Goal: Task Accomplishment & Management: Use online tool/utility

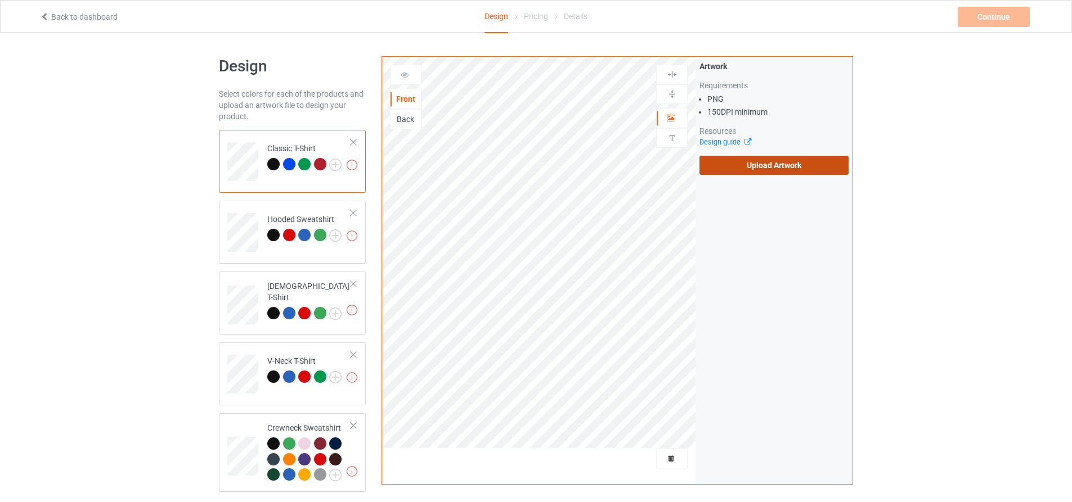
click at [744, 165] on label "Upload Artwork" at bounding box center [773, 165] width 149 height 19
click at [0, 0] on input "Upload Artwork" at bounding box center [0, 0] width 0 height 0
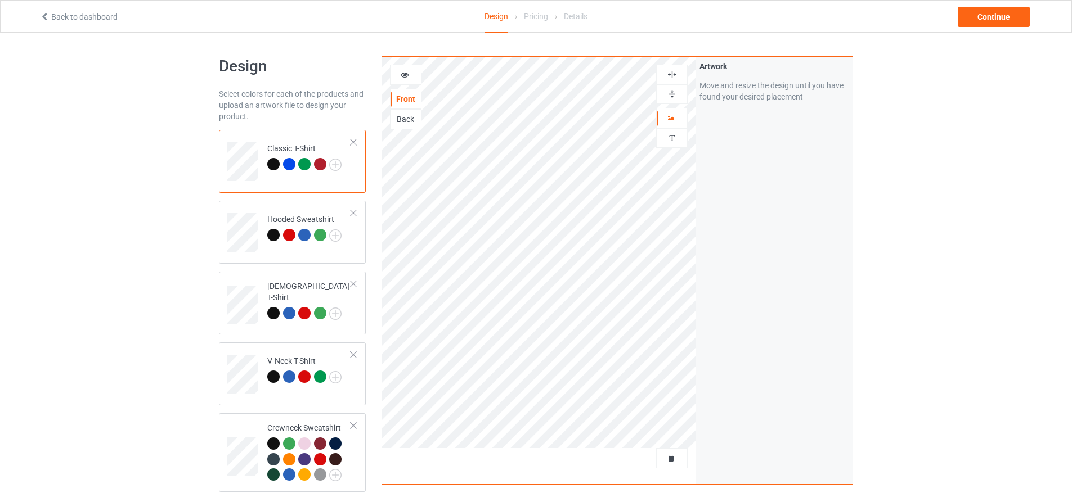
click at [753, 263] on div "Artwork Move and resize the design until you have found your desired placement" at bounding box center [773, 271] width 157 height 428
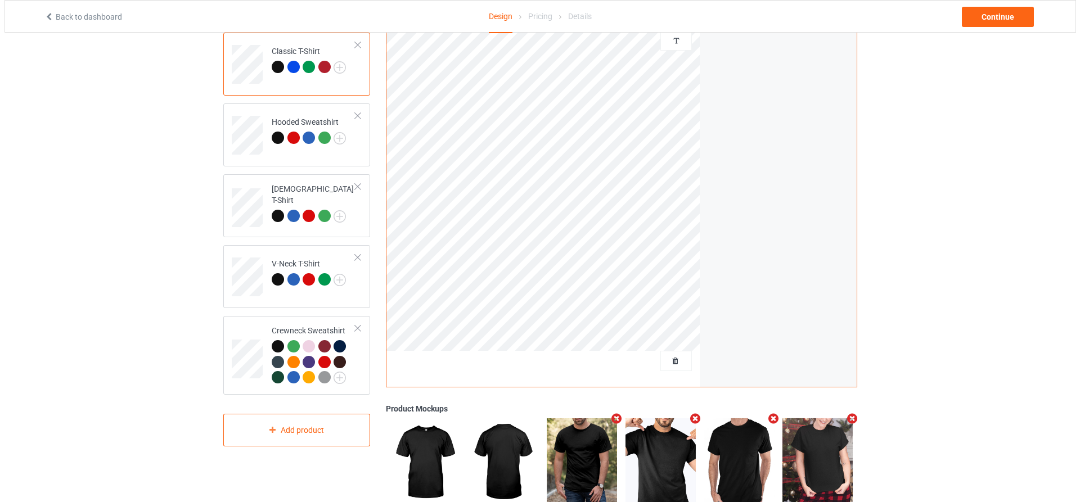
scroll to position [226, 0]
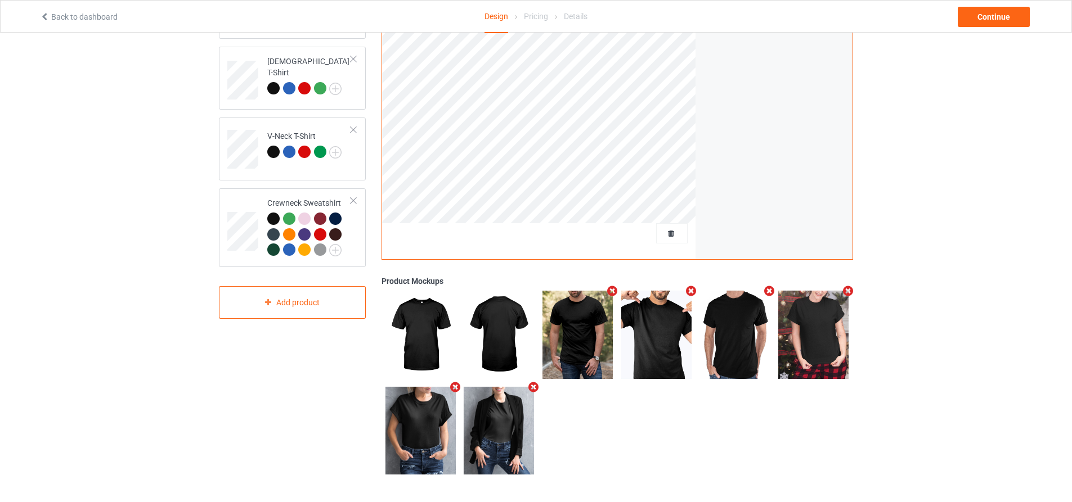
click at [848, 290] on icon "Remove mockup" at bounding box center [848, 291] width 14 height 12
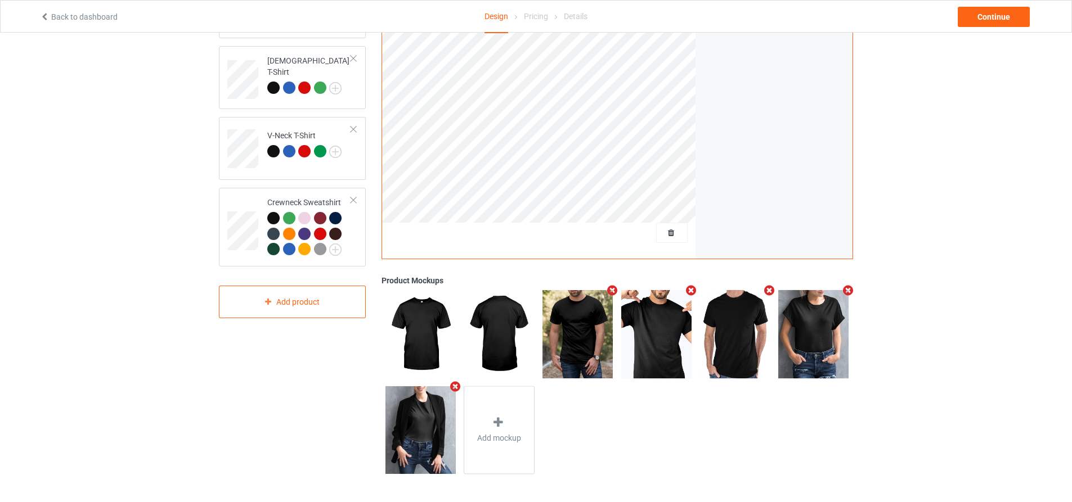
click at [848, 290] on icon "Remove mockup" at bounding box center [848, 291] width 14 height 12
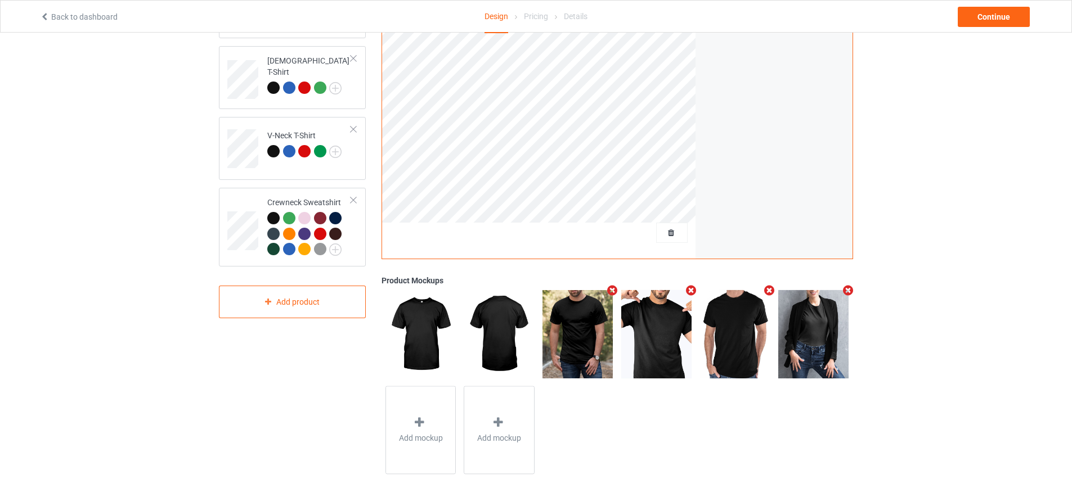
click at [848, 290] on icon "Remove mockup" at bounding box center [848, 291] width 14 height 12
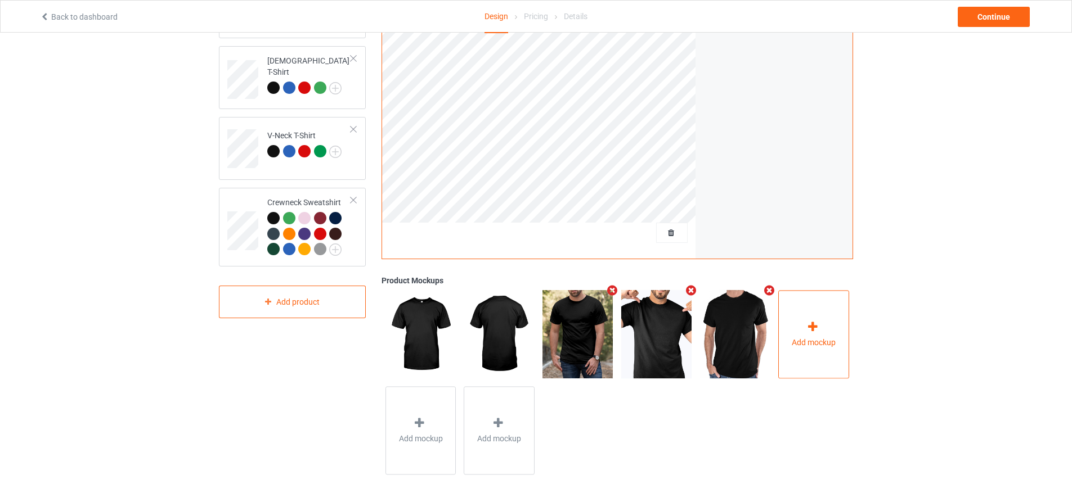
click at [821, 318] on div "Add mockup" at bounding box center [813, 334] width 71 height 88
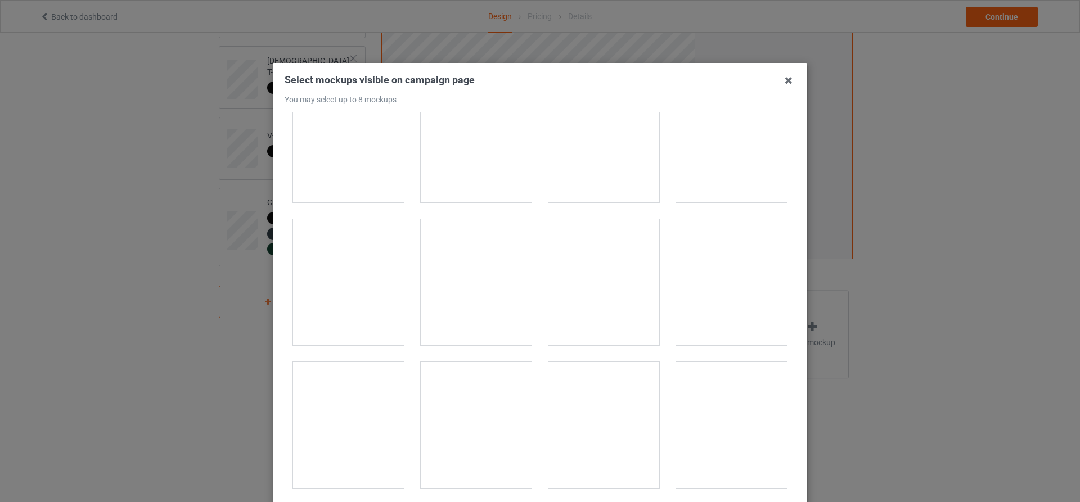
scroll to position [169, 0]
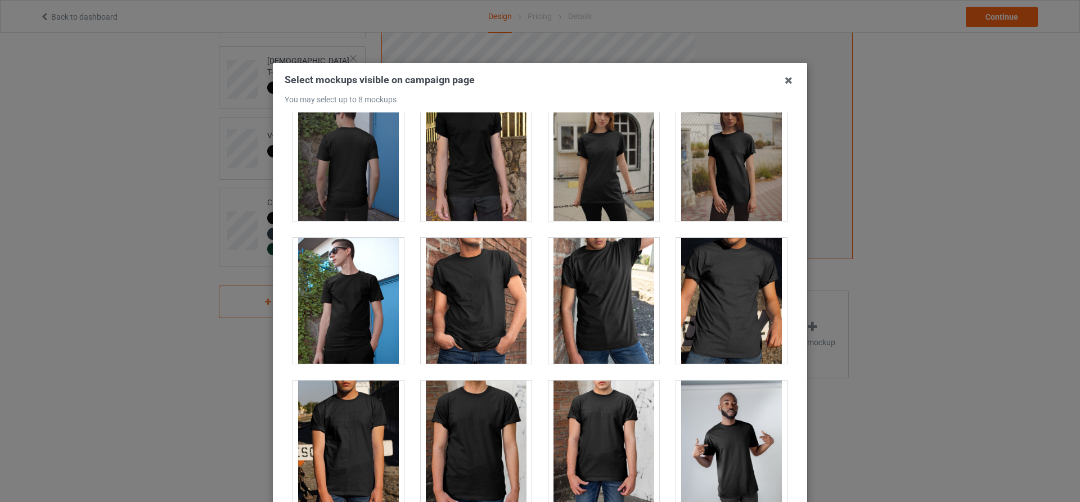
click at [481, 317] on div at bounding box center [476, 301] width 111 height 126
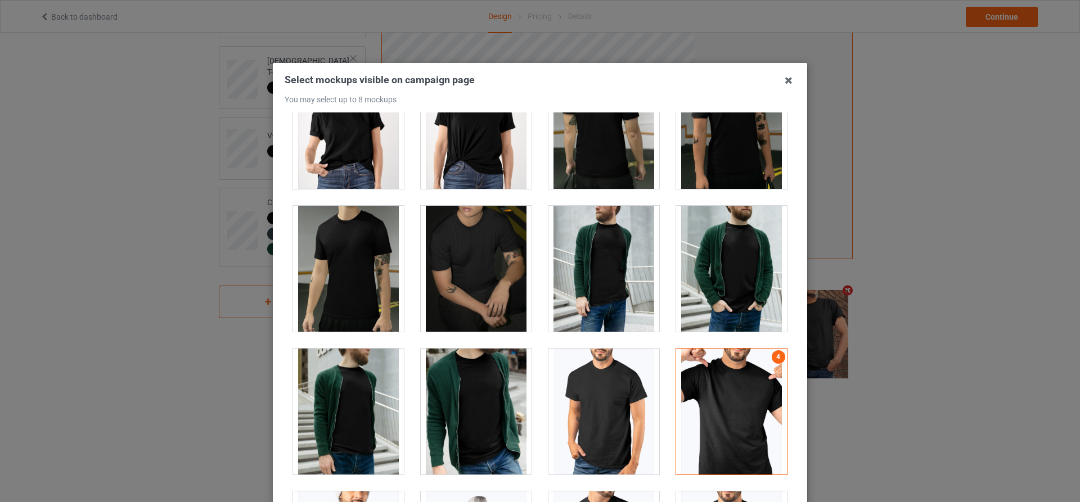
scroll to position [2082, 0]
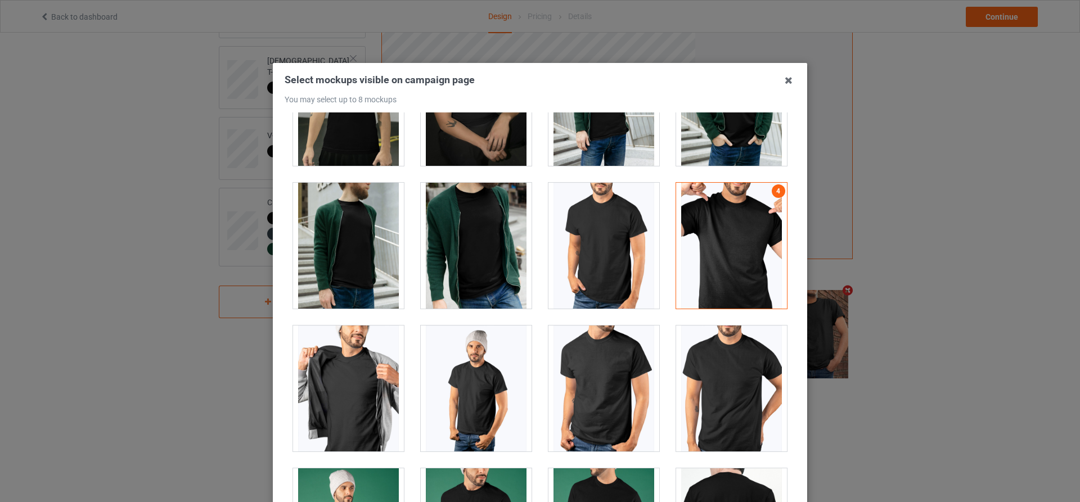
click at [612, 237] on div at bounding box center [604, 246] width 111 height 126
click at [746, 378] on div at bounding box center [731, 389] width 111 height 126
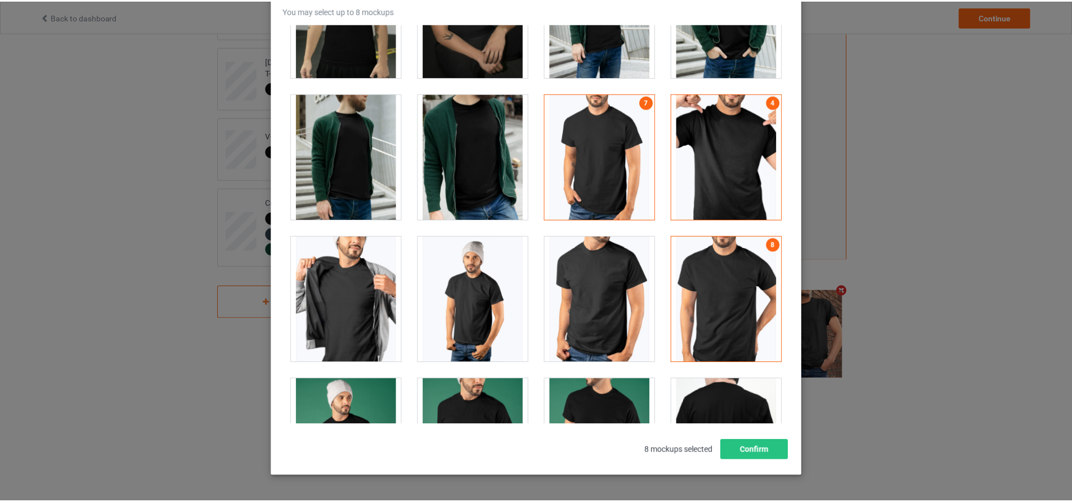
scroll to position [127, 0]
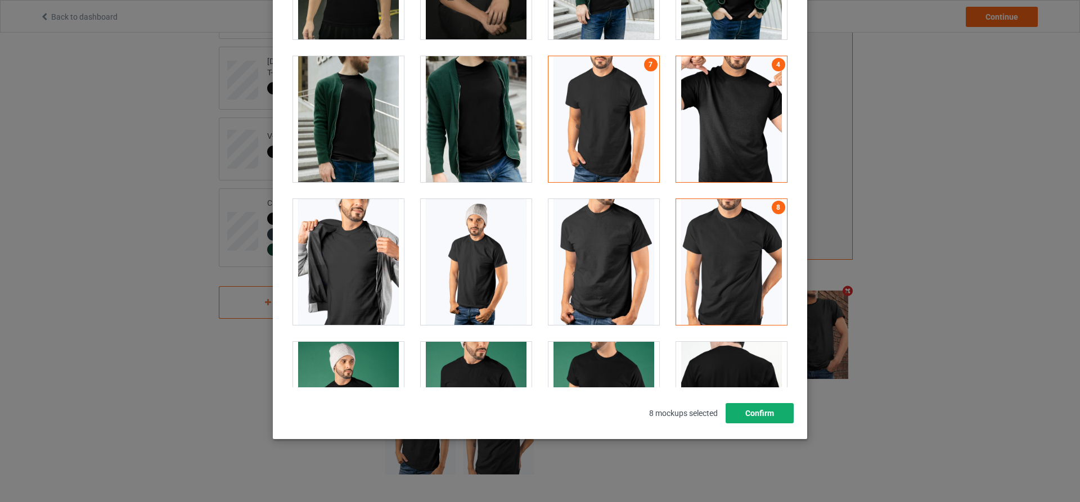
click at [759, 409] on button "Confirm" at bounding box center [760, 413] width 68 height 20
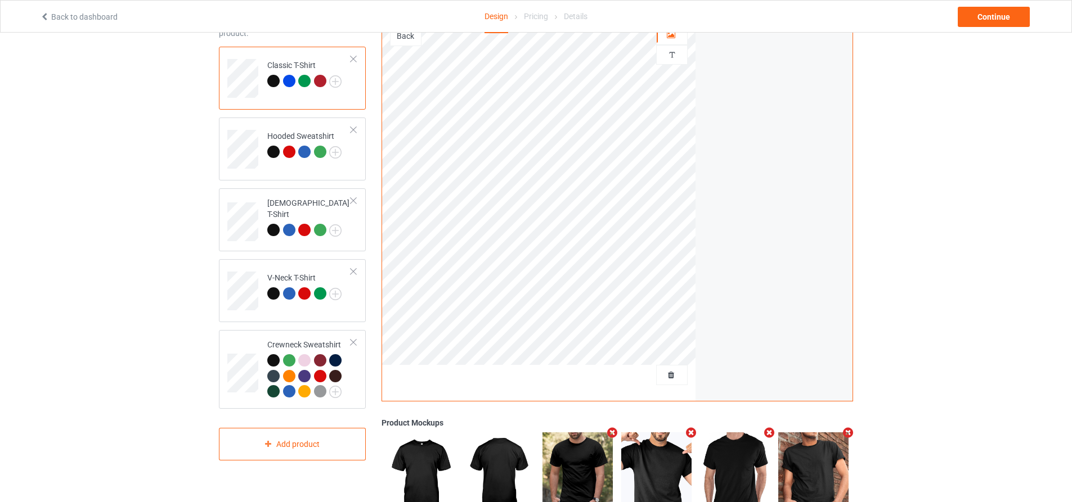
scroll to position [0, 0]
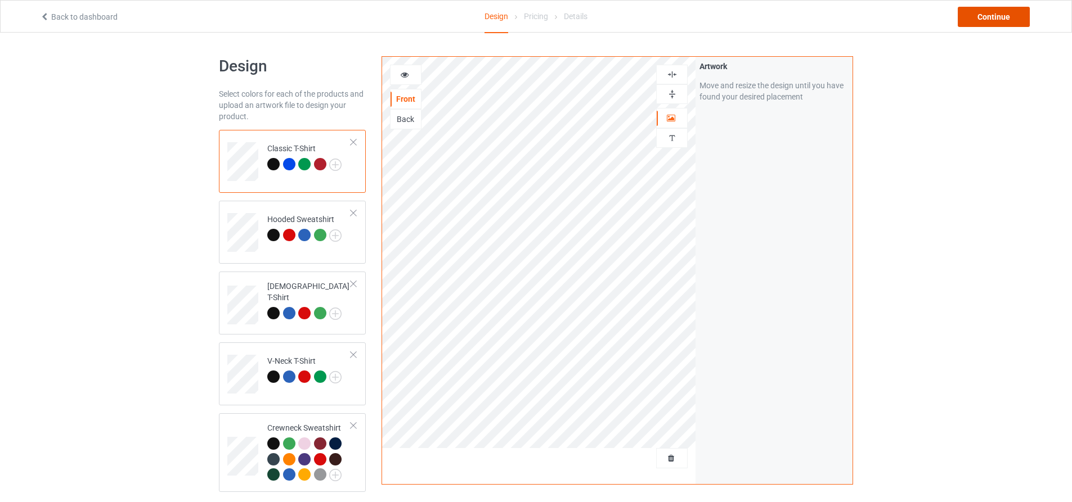
click at [964, 24] on div "Continue" at bounding box center [994, 17] width 72 height 20
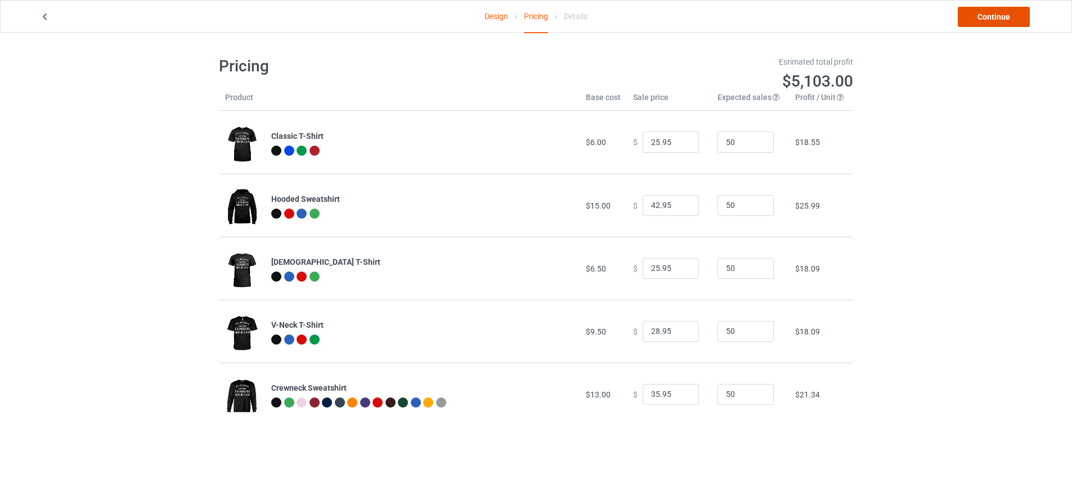
click at [971, 17] on link "Continue" at bounding box center [994, 17] width 72 height 20
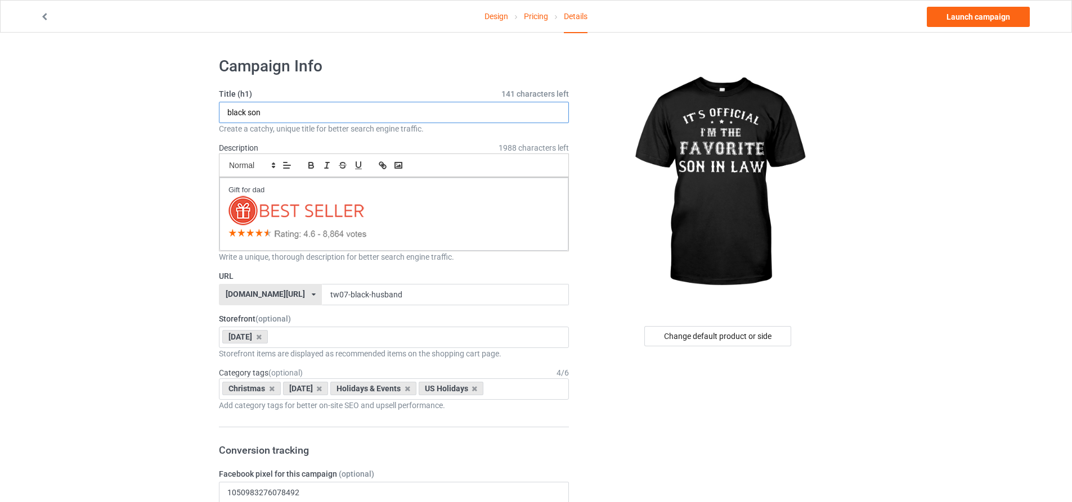
click at [261, 113] on input "black son" at bounding box center [394, 112] width 350 height 21
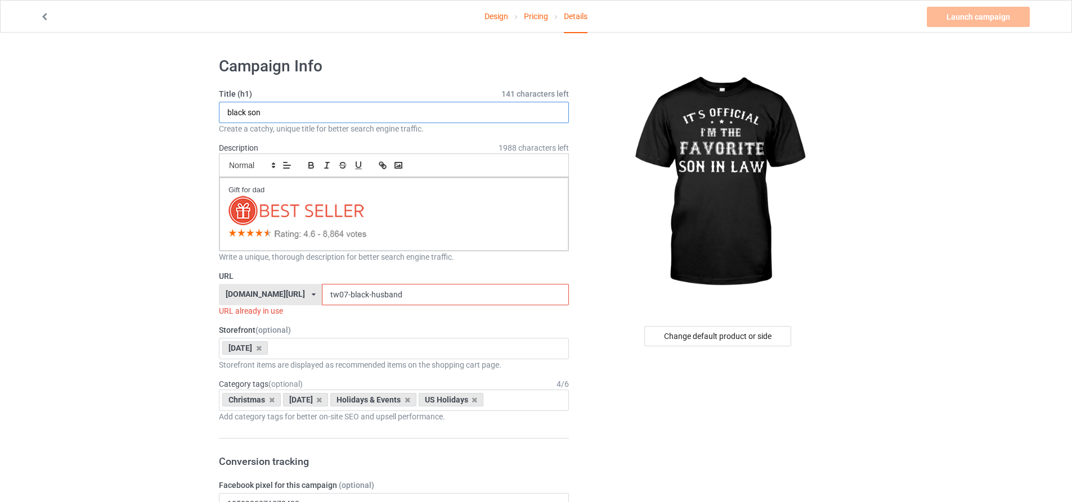
click at [261, 113] on input "black son" at bounding box center [394, 112] width 350 height 21
type input "son in law"
drag, startPoint x: 405, startPoint y: 285, endPoint x: 323, endPoint y: 294, distance: 82.1
click at [323, 294] on input "tw07-black-husband" at bounding box center [445, 294] width 246 height 21
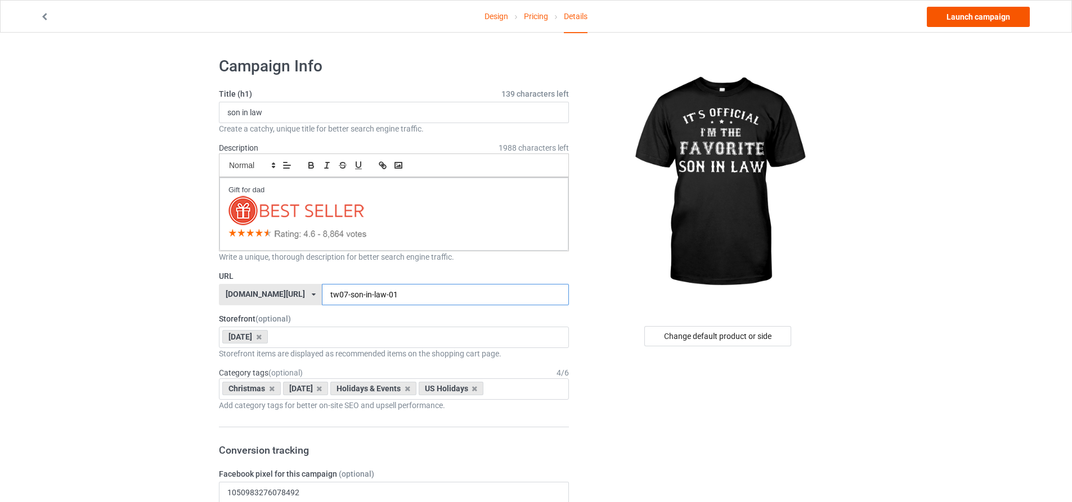
type input "tw07-son-in-law-01"
click at [988, 15] on link "Launch campaign" at bounding box center [978, 17] width 103 height 20
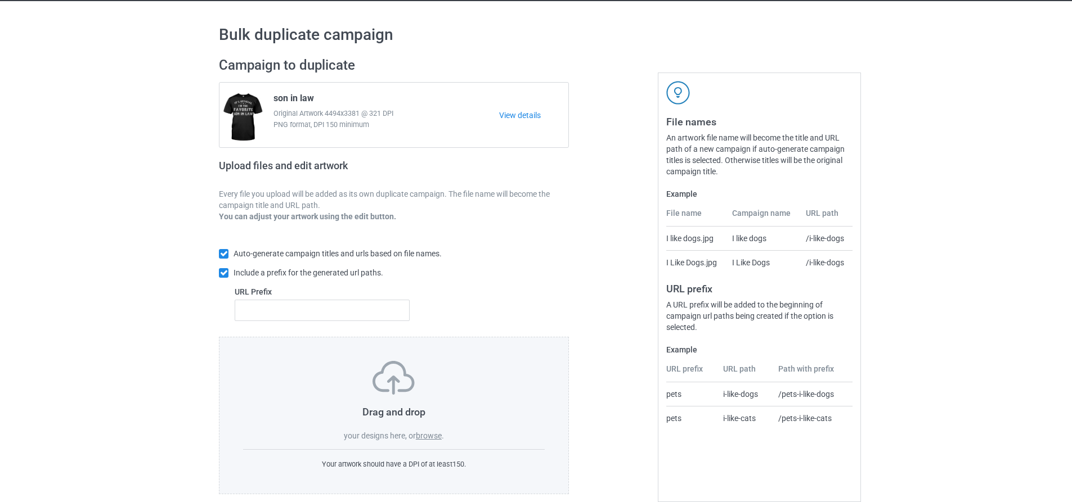
scroll to position [46, 0]
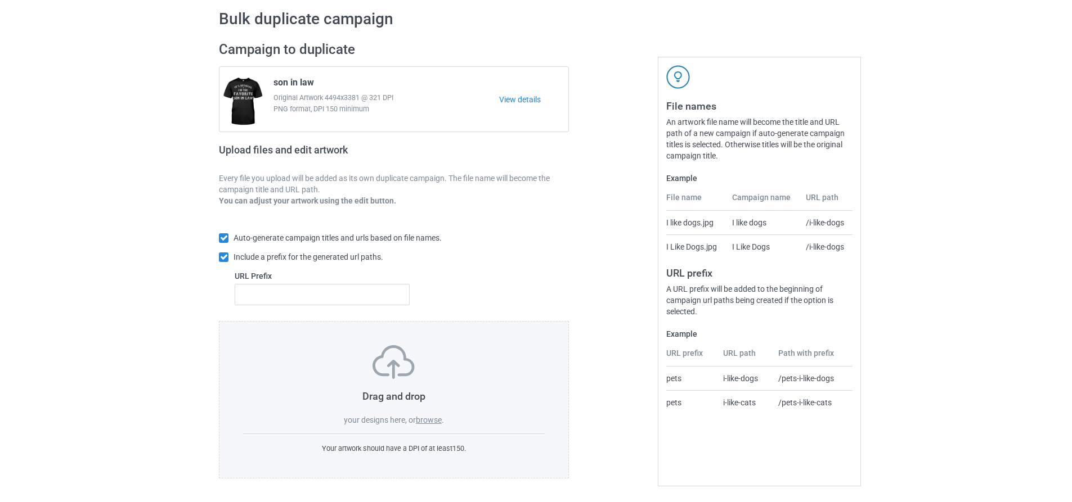
click at [427, 416] on label "browse" at bounding box center [429, 420] width 26 height 9
click at [0, 0] on input "browse" at bounding box center [0, 0] width 0 height 0
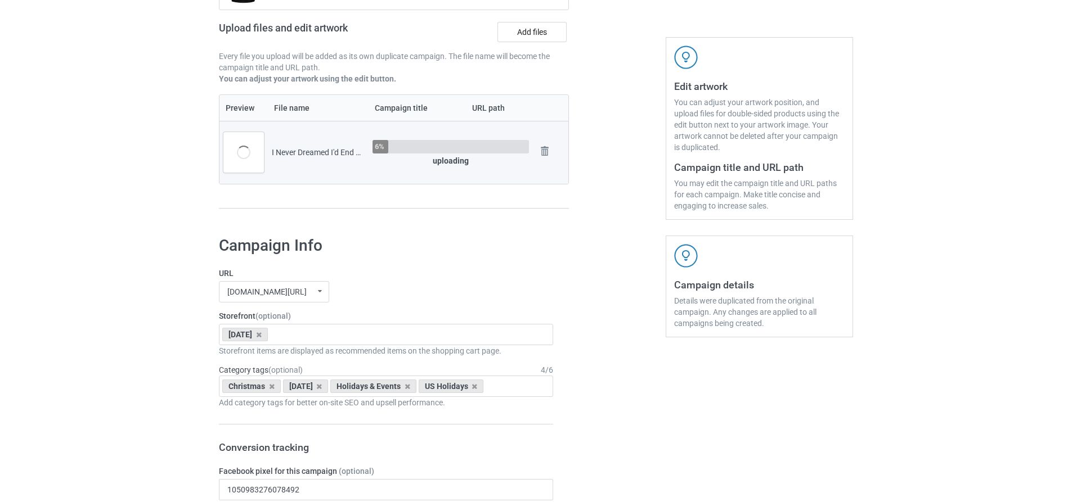
scroll to position [102, 0]
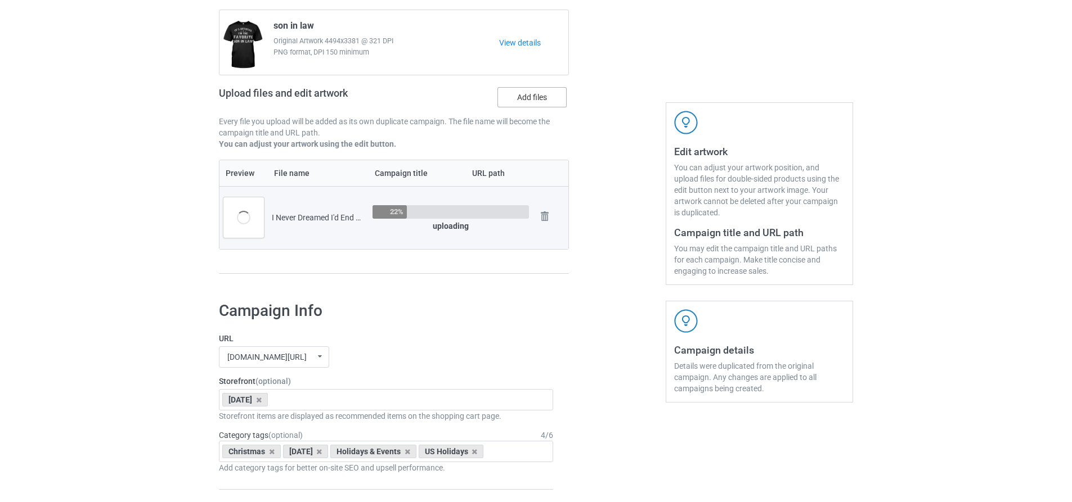
click at [511, 101] on label "Add files" at bounding box center [531, 97] width 69 height 20
click at [0, 0] on input "Add files" at bounding box center [0, 0] width 0 height 0
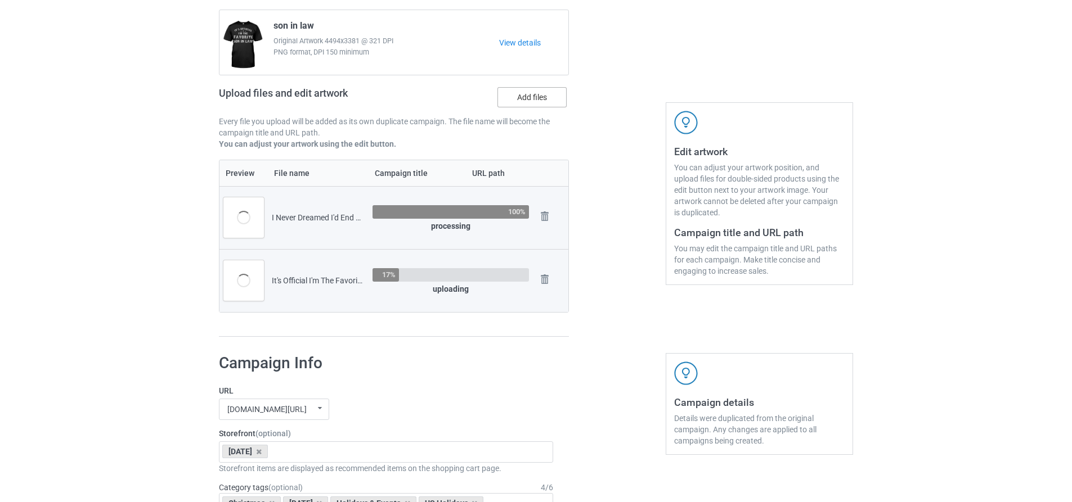
click at [547, 100] on label "Add files" at bounding box center [531, 97] width 69 height 20
click at [0, 0] on input "Add files" at bounding box center [0, 0] width 0 height 0
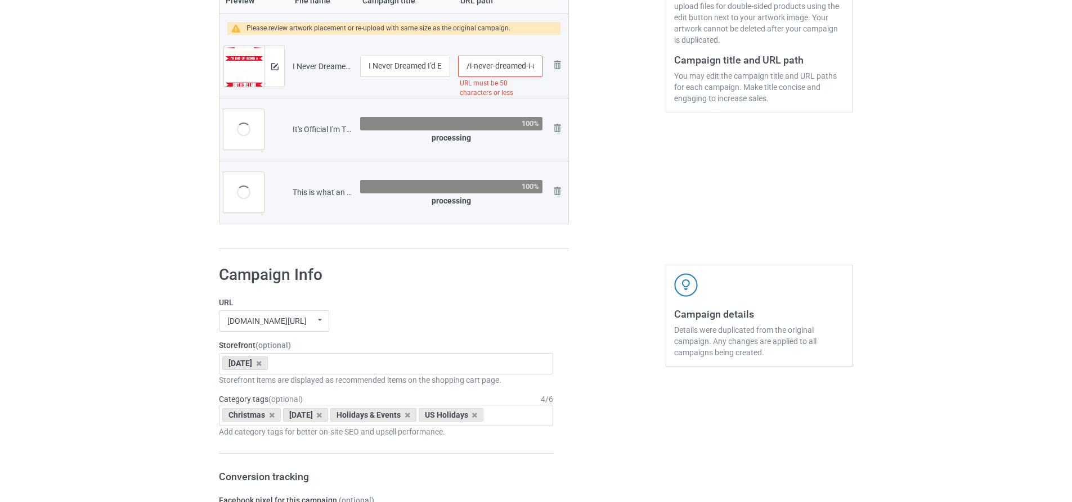
scroll to position [106, 0]
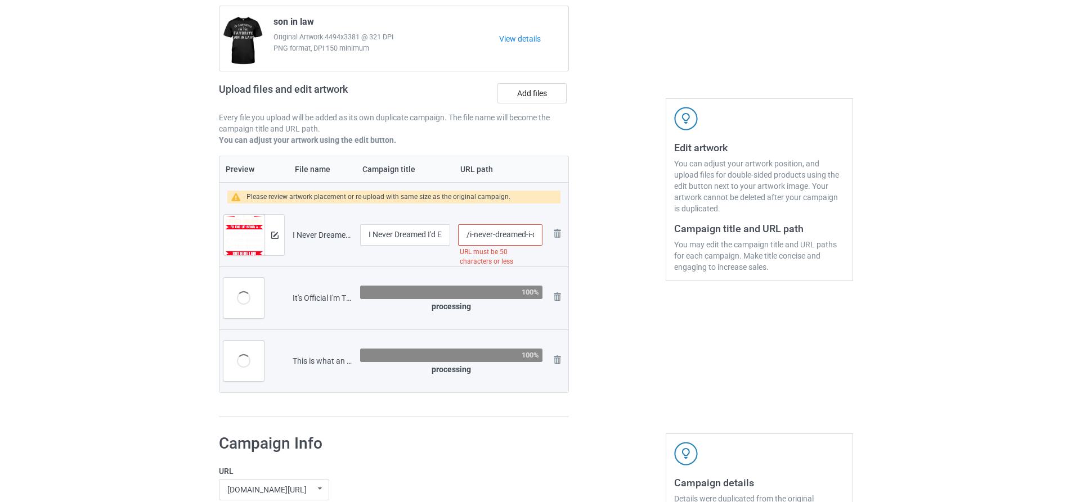
click at [482, 240] on input "/i-never-dreamed-i-d-end-up-being-a-son-in-law-awesome-t-shirt" at bounding box center [500, 235] width 84 height 21
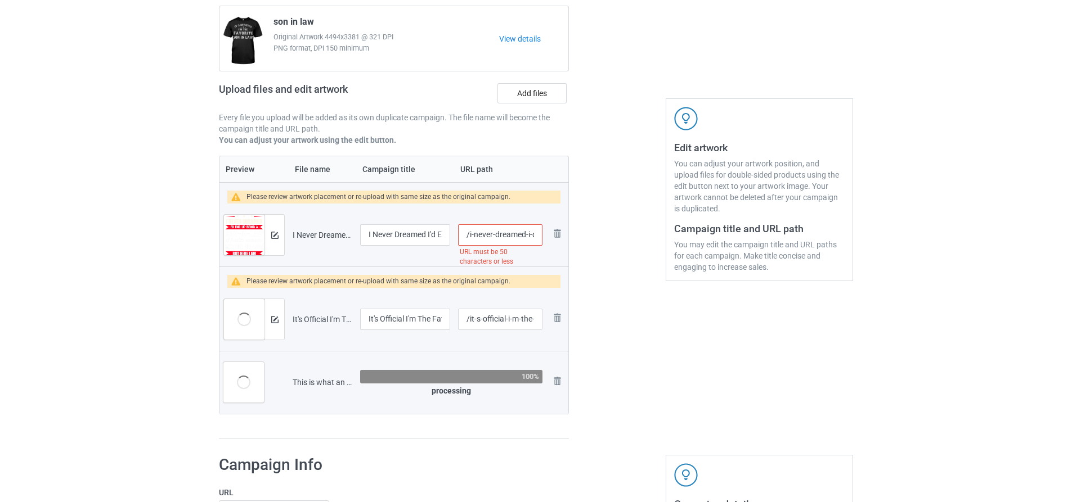
click at [482, 240] on input "/i-never-dreamed-i-d-end-up-being-a-son-in-law-awesome-t-shirt" at bounding box center [500, 235] width 84 height 21
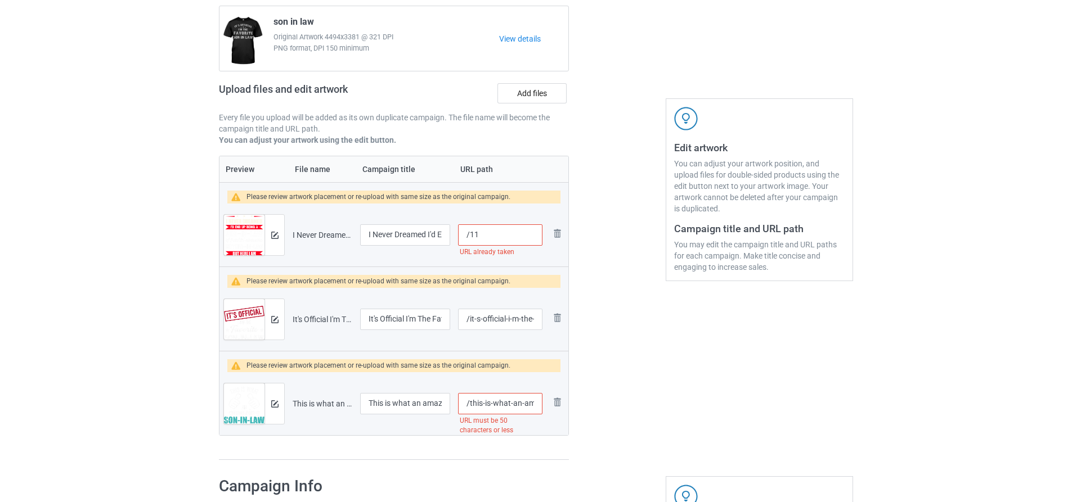
click at [490, 308] on td "/it-s-official-i-m-the-favorite-son-in-law-t-shirt" at bounding box center [500, 319] width 92 height 63
click at [490, 313] on input "/it-s-official-i-m-the-favorite-son-in-law-t-shirt" at bounding box center [500, 319] width 84 height 21
click at [487, 236] on input "/11" at bounding box center [500, 235] width 84 height 21
type input "/1111"
drag, startPoint x: 492, startPoint y: 335, endPoint x: 491, endPoint y: 324, distance: 11.8
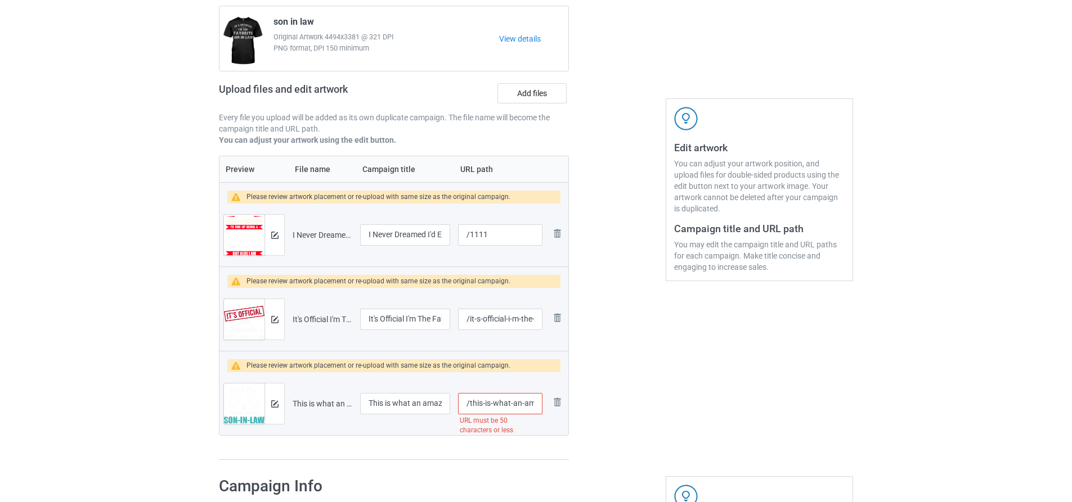
click at [491, 330] on div "/it-s-official-i-m-the-favorite-son-in-law-t-shirt" at bounding box center [500, 319] width 84 height 21
click at [491, 323] on input "/it-s-official-i-m-the-favorite-son-in-law-t-shirt" at bounding box center [500, 319] width 84 height 21
type input "/1112"
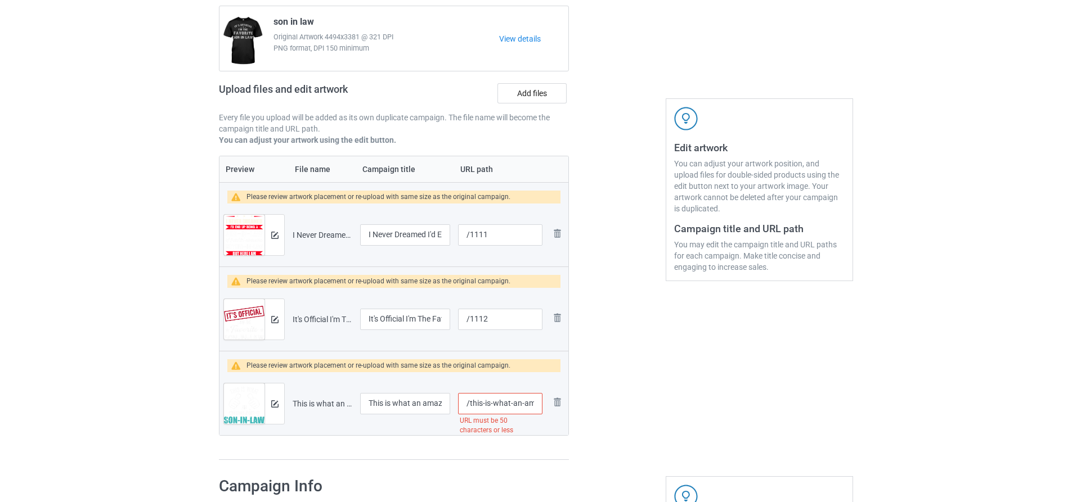
click at [491, 404] on input "/this-is-what-an-amazing-son-in-law-looks-like-t-shirt" at bounding box center [500, 403] width 84 height 21
type input "/1113"
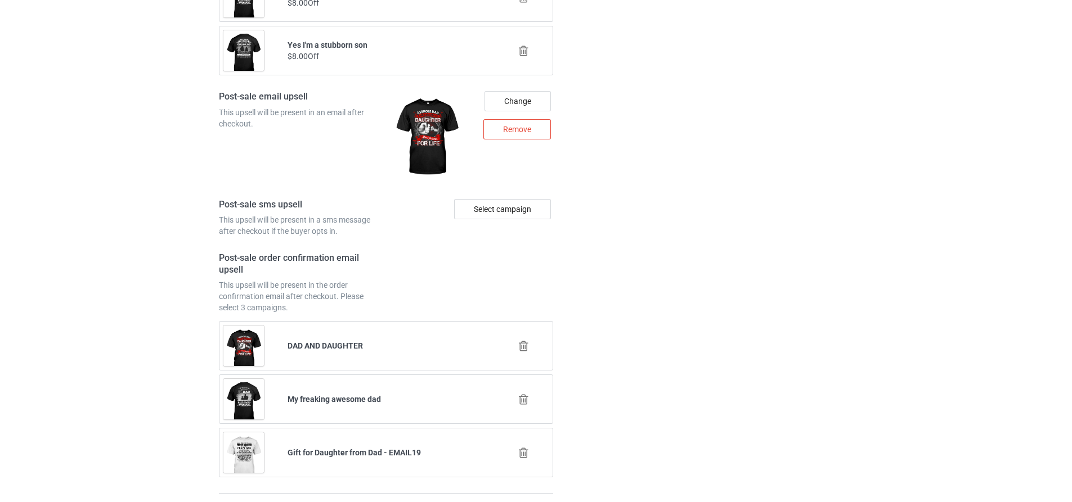
scroll to position [1668, 0]
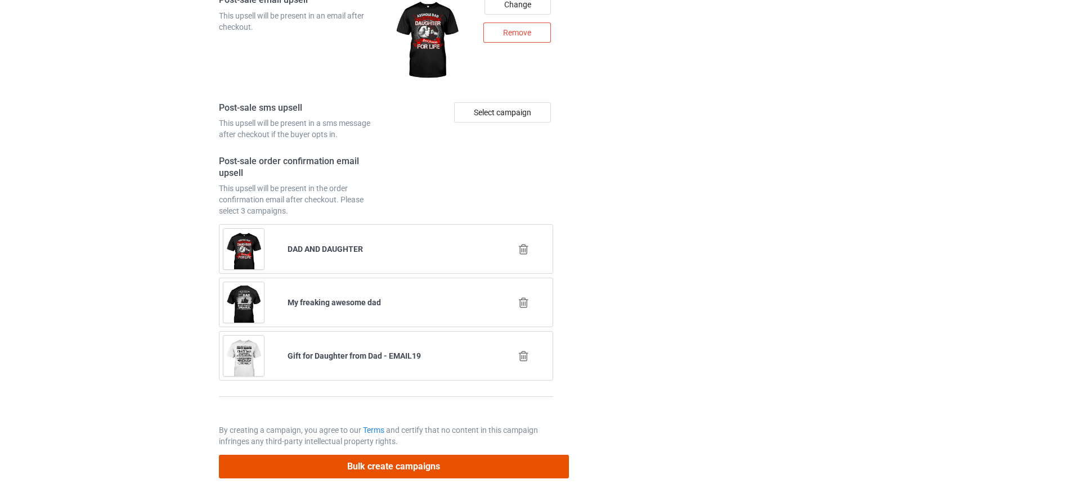
click at [362, 468] on button "Bulk create campaigns" at bounding box center [394, 466] width 350 height 23
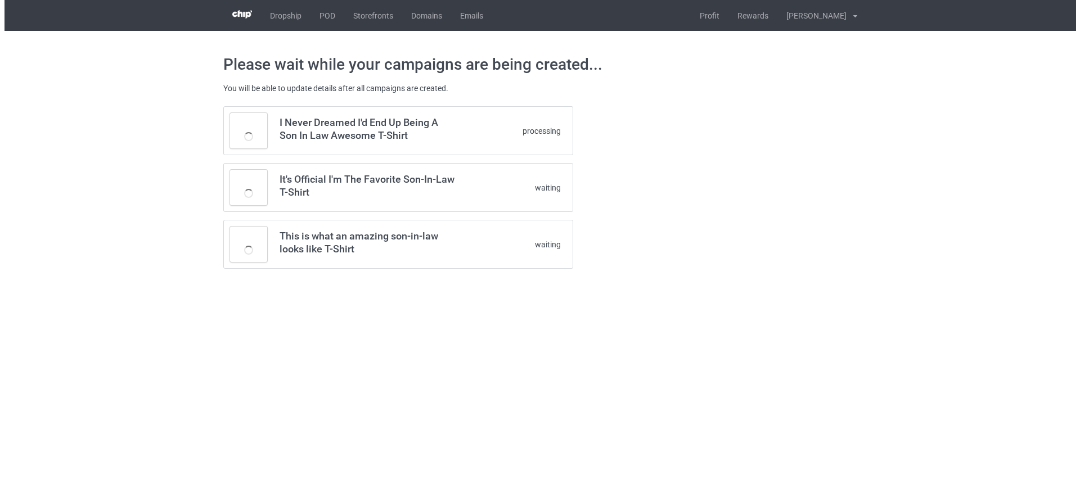
scroll to position [0, 0]
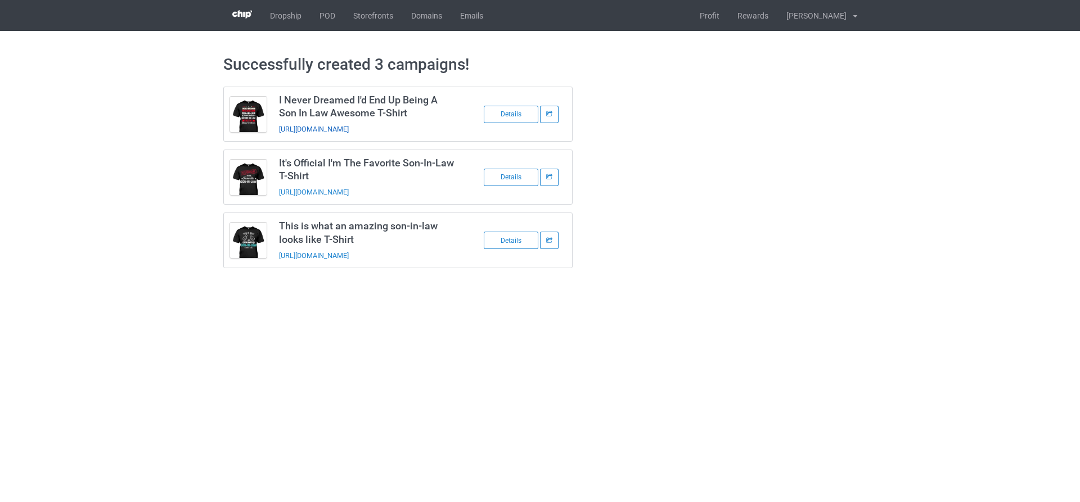
click at [329, 132] on link "https://www.ts-family.com/1111" at bounding box center [314, 129] width 70 height 8
click at [329, 191] on link "https://www.ts-family.com/1112" at bounding box center [314, 192] width 70 height 8
drag, startPoint x: 275, startPoint y: 95, endPoint x: 412, endPoint y: 115, distance: 138.2
click at [412, 115] on td "I Never Dreamed I'd End Up Being A Son In Law Awesome T-Shirt https://www.ts-fa…" at bounding box center [368, 114] width 190 height 54
copy h3 "I Never Dreamed I'd End Up Being A Son In Law Awesome T-Shirt"
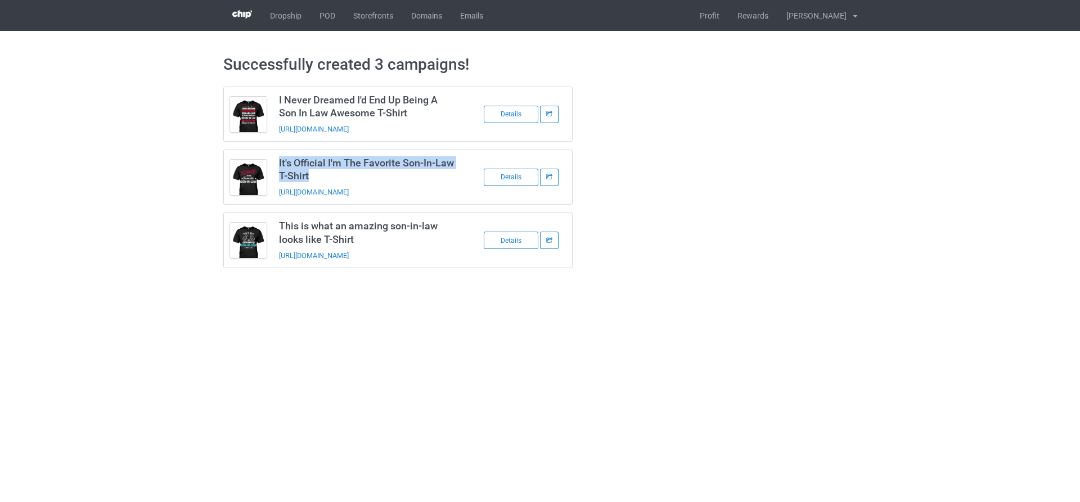
drag, startPoint x: 276, startPoint y: 160, endPoint x: 334, endPoint y: 178, distance: 60.2
click at [334, 178] on td "It's Official I'm The Favorite Son-In-Law T-Shirt https://www.ts-family.com/1112" at bounding box center [368, 177] width 190 height 54
copy h3 "It's Official I'm The Favorite Son-In-Law T-Shirt"
click at [321, 255] on link "https://www.ts-family.com/1113" at bounding box center [314, 256] width 70 height 8
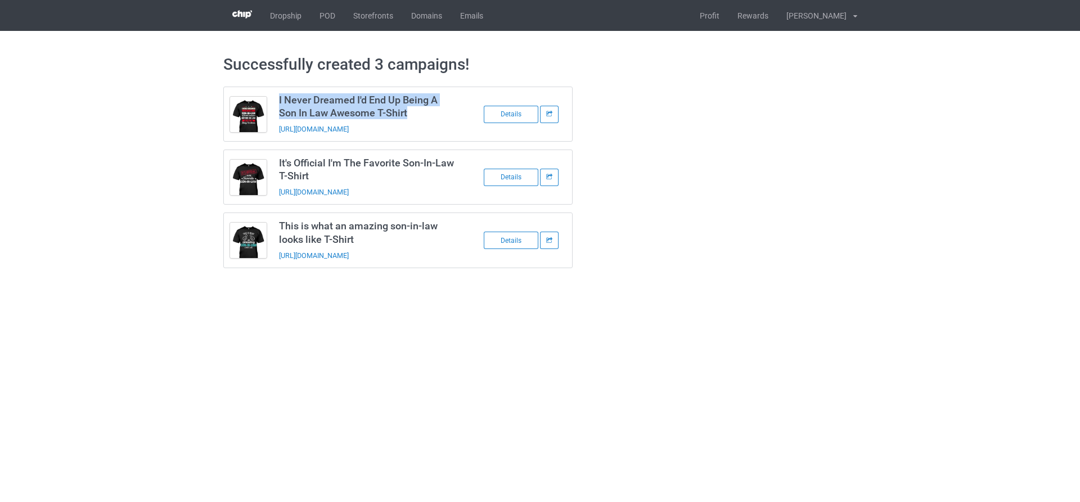
drag, startPoint x: 276, startPoint y: 95, endPoint x: 417, endPoint y: 113, distance: 141.9
click at [417, 113] on td "I Never Dreamed I'd End Up Being A Son In Law Awesome T-Shirt https://www.ts-fa…" at bounding box center [368, 114] width 190 height 54
copy h3 "I Never Dreamed I'd End Up Being A Son In Law Awesome T-Shirt"
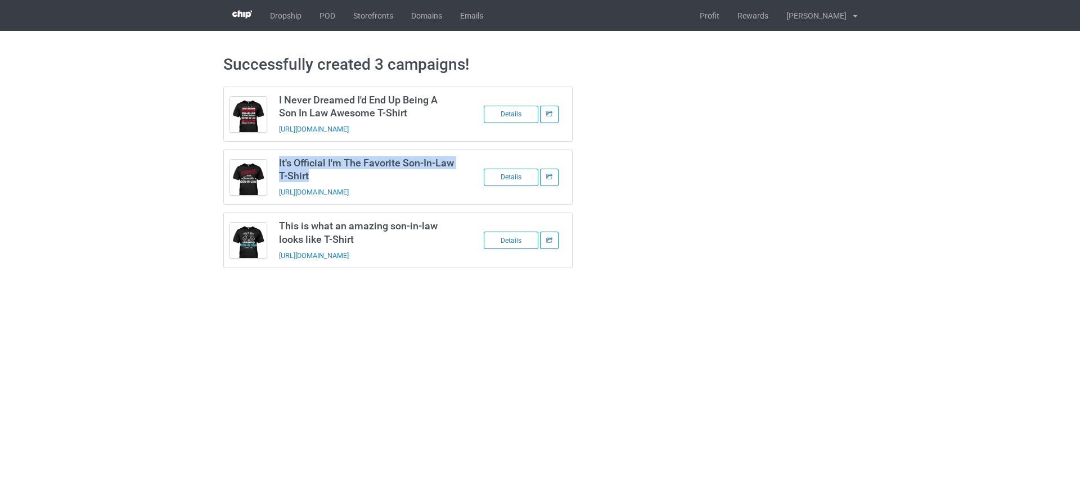
drag, startPoint x: 326, startPoint y: 174, endPoint x: 277, endPoint y: 161, distance: 50.1
click at [277, 161] on td "It's Official I'm The Favorite Son-In-Law T-Shirt https://www.ts-family.com/1112" at bounding box center [368, 177] width 190 height 54
copy h3 "It's Official I'm The Favorite Son-In-Law T-Shirt"
click at [160, 199] on div "Successfully created 3 campaigns! I Never Dreamed I'd End Up Being A Son In Law…" at bounding box center [540, 161] width 1080 height 261
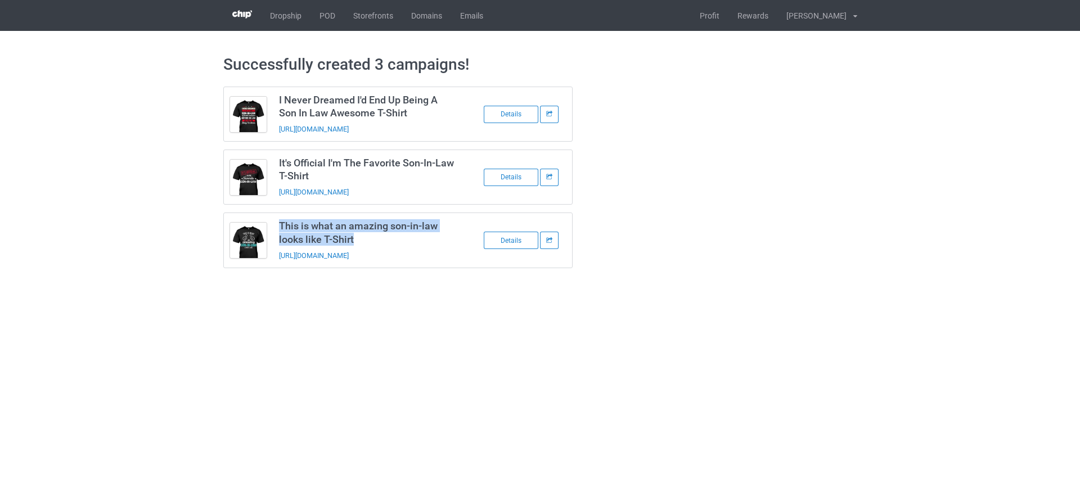
copy h3 "This is what an amazing son-in-law looks like T-Shirt"
drag, startPoint x: 275, startPoint y: 226, endPoint x: 367, endPoint y: 238, distance: 92.5
click at [367, 238] on td "This is what an amazing son-in-law looks like T-Shirt https://www.ts-family.com…" at bounding box center [368, 240] width 190 height 54
click at [318, 17] on link "POD" at bounding box center [328, 15] width 34 height 31
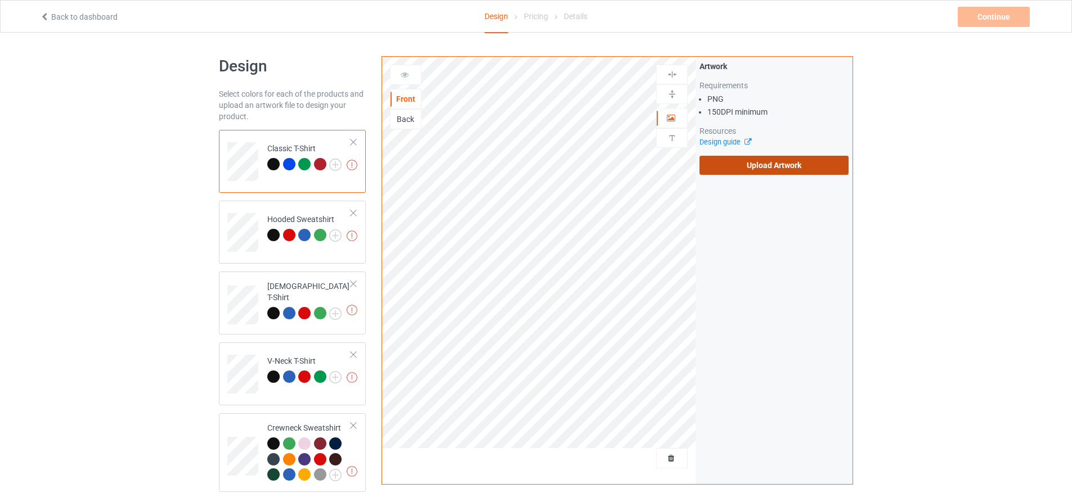
click at [726, 174] on label "Upload Artwork" at bounding box center [773, 165] width 149 height 19
click at [0, 0] on input "Upload Artwork" at bounding box center [0, 0] width 0 height 0
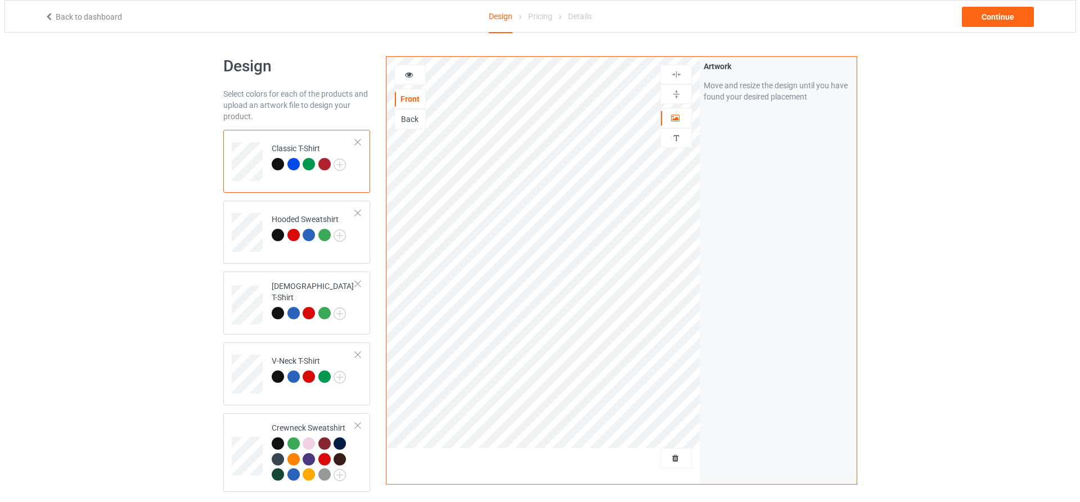
scroll to position [226, 0]
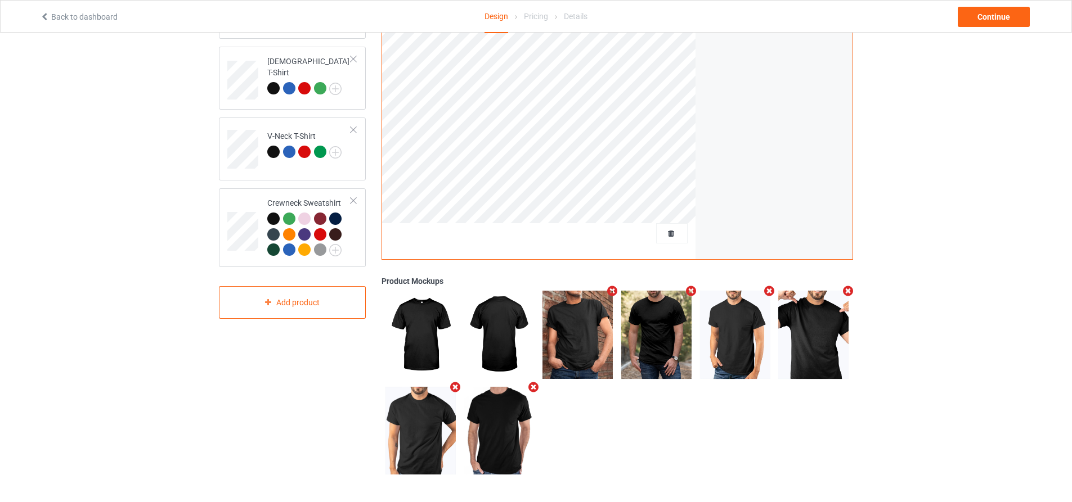
click at [688, 290] on icon "Remove mockup" at bounding box center [691, 291] width 14 height 12
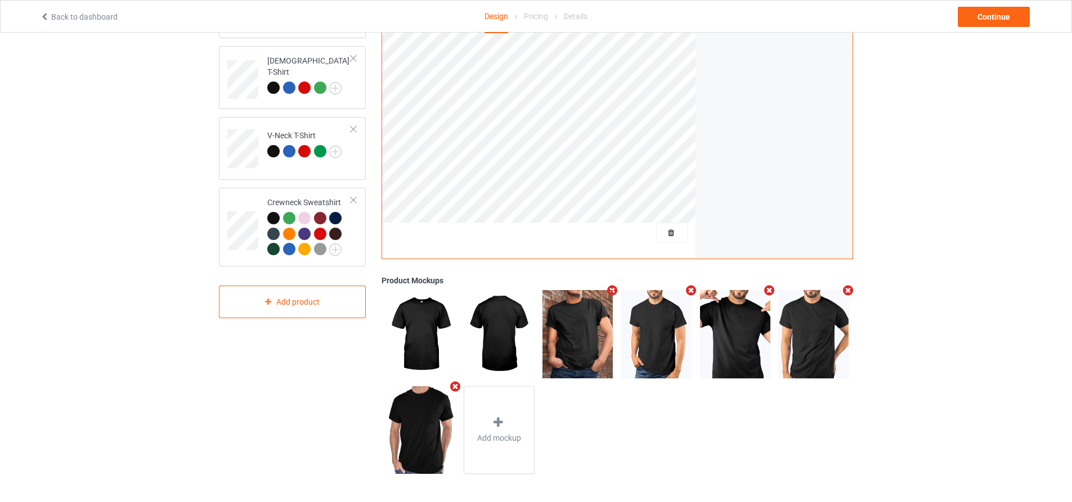
click at [453, 388] on icon "Remove mockup" at bounding box center [455, 387] width 14 height 12
click at [430, 421] on div "Add mockup" at bounding box center [420, 431] width 71 height 88
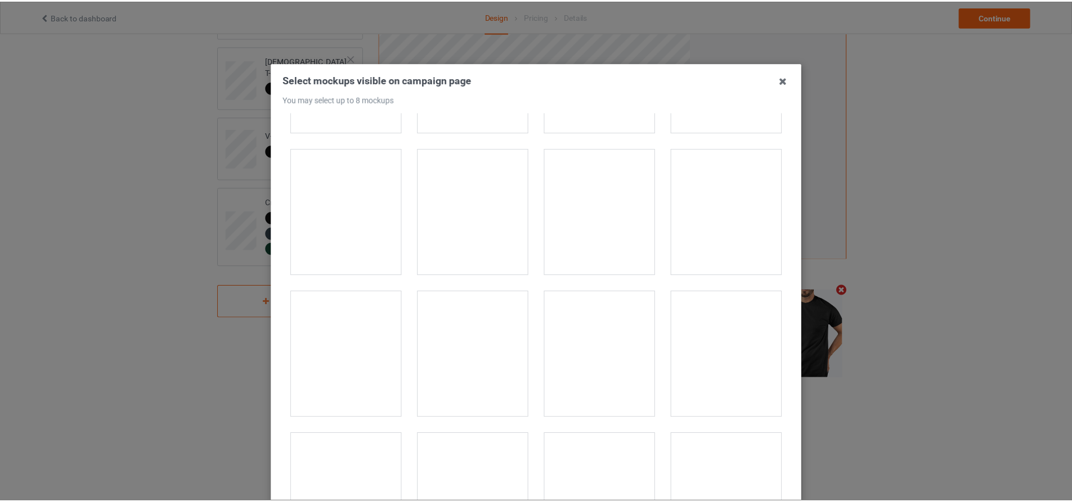
scroll to position [5289, 0]
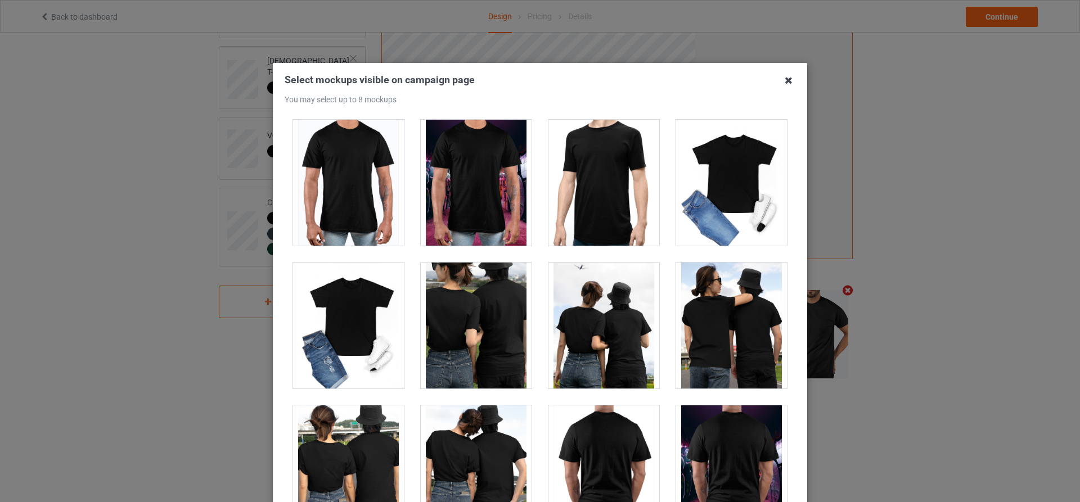
click at [784, 74] on icon at bounding box center [789, 80] width 18 height 18
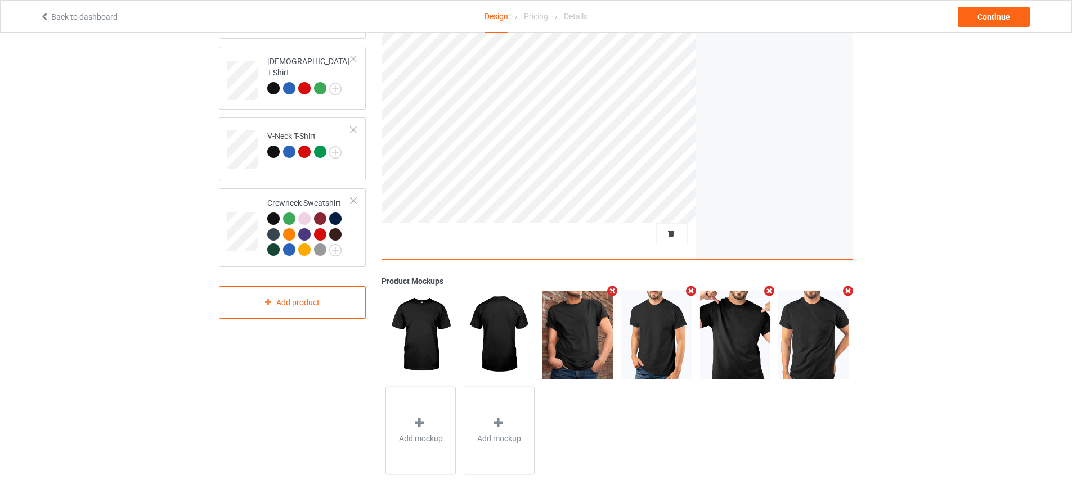
scroll to position [226, 0]
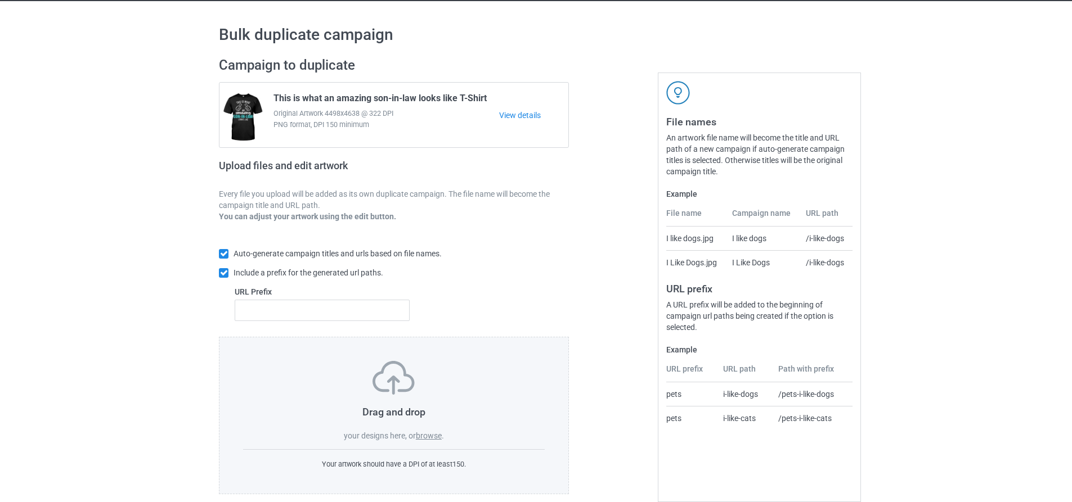
scroll to position [46, 0]
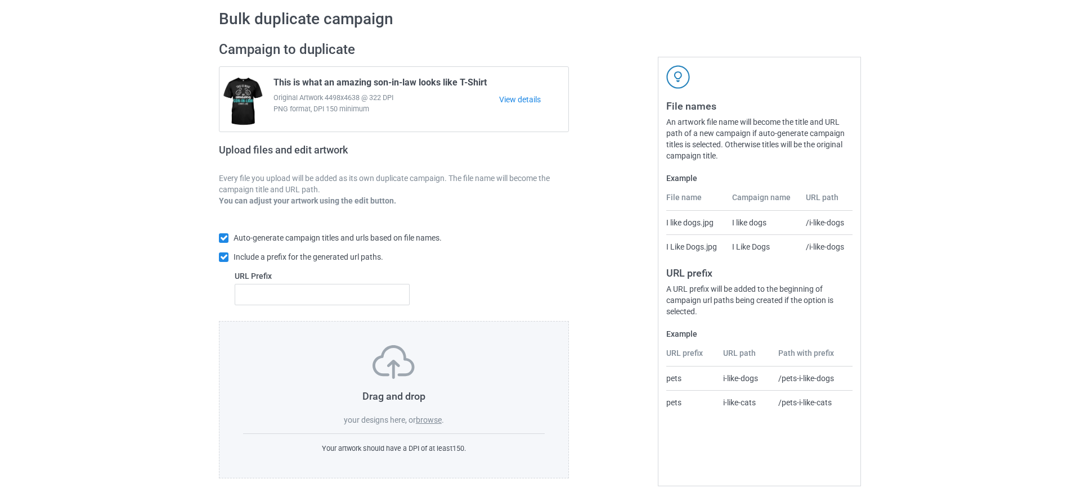
click at [426, 423] on label "browse" at bounding box center [429, 420] width 26 height 9
click at [0, 0] on input "browse" at bounding box center [0, 0] width 0 height 0
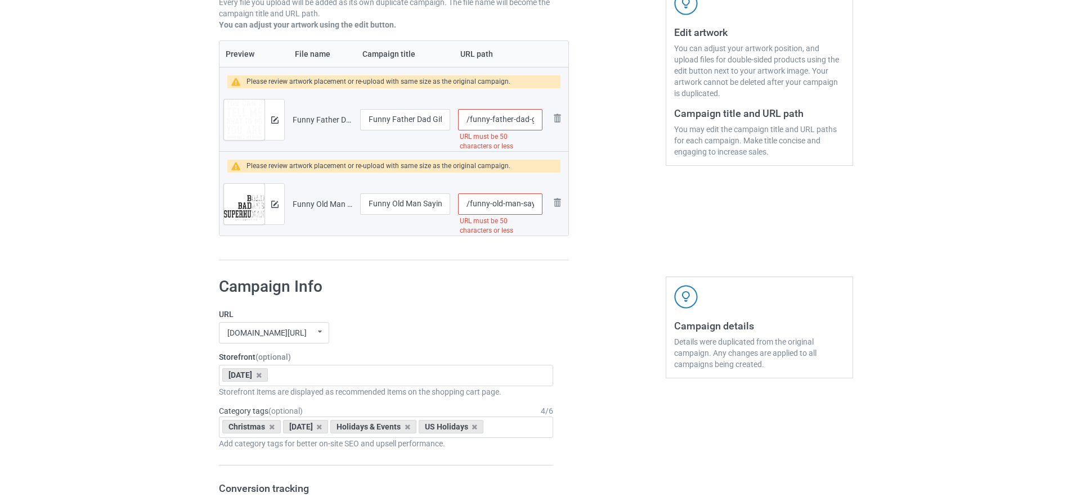
scroll to position [225, 0]
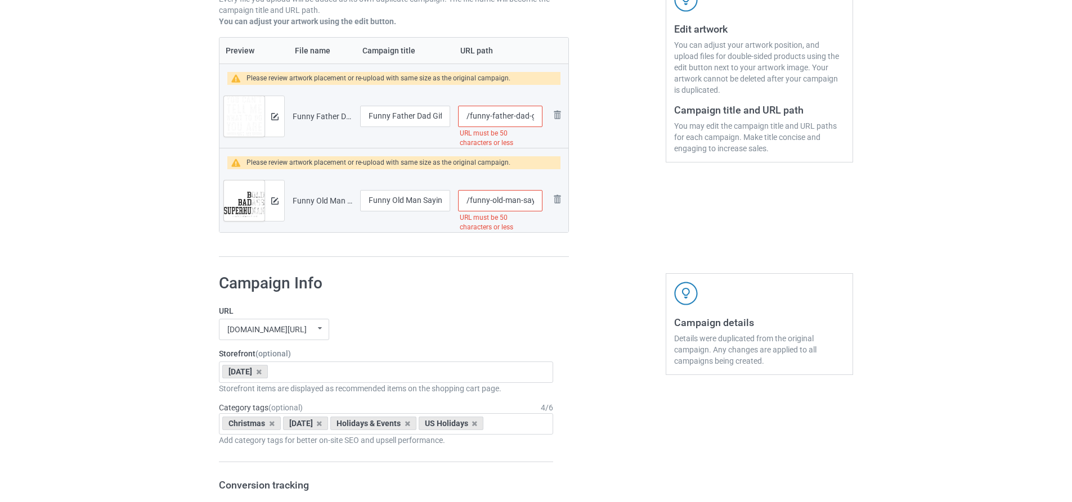
click at [489, 114] on input "/funny-father-dad-gifts-from-daughter-fathers-day-daddy-t-shirt" at bounding box center [500, 116] width 84 height 21
click at [496, 199] on input "/funny-old-man-saying-gag-gift-birthday-for-dad-fathers-day-t-shirt" at bounding box center [500, 200] width 84 height 21
click at [494, 199] on input "/funny-old-man-saying-gag-gift-birthday-for-dad-fathers-day-t-shirt" at bounding box center [500, 200] width 84 height 21
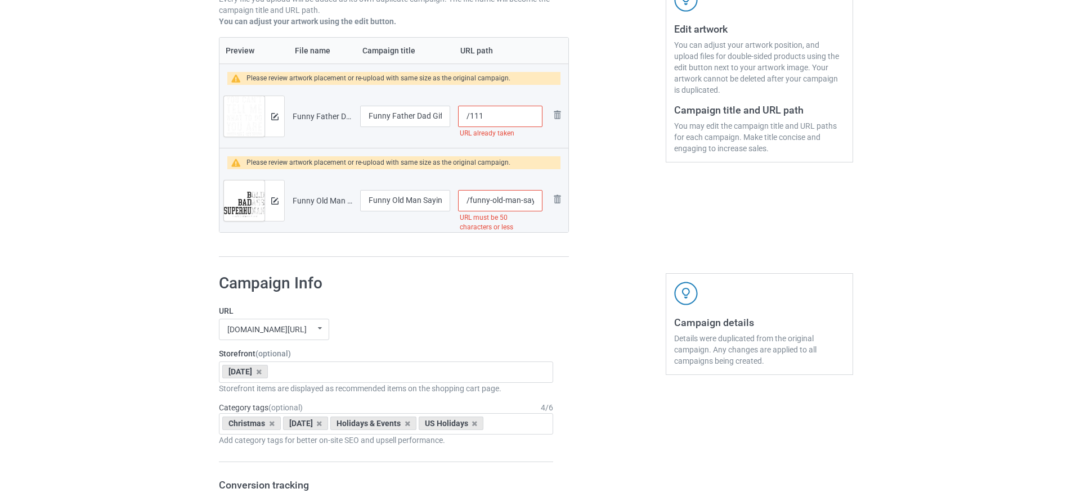
click at [494, 199] on input "/funny-old-man-saying-gag-gift-birthday-for-dad-fathers-day-t-shirt" at bounding box center [500, 200] width 84 height 21
click at [493, 199] on input "/funny-old-man-saying-gag-gift-birthday-for-dad-fathers-day-t-shirt" at bounding box center [500, 200] width 84 height 21
click at [480, 118] on input "/111" at bounding box center [500, 116] width 84 height 21
click at [483, 115] on input "/111" at bounding box center [500, 116] width 84 height 21
type input "/1114"
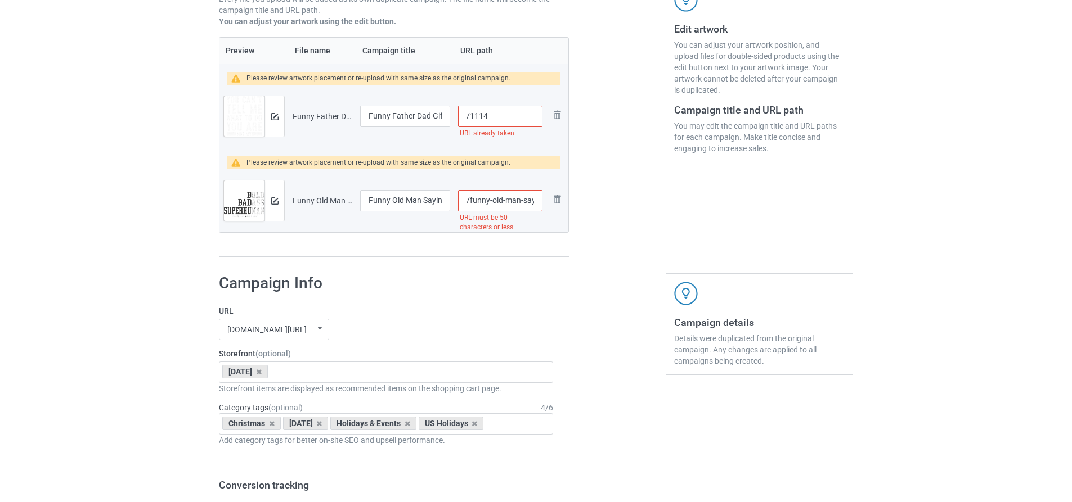
click at [502, 204] on input "/funny-old-man-saying-gag-gift-birthday-for-dad-fathers-day-t-shirt" at bounding box center [500, 200] width 84 height 21
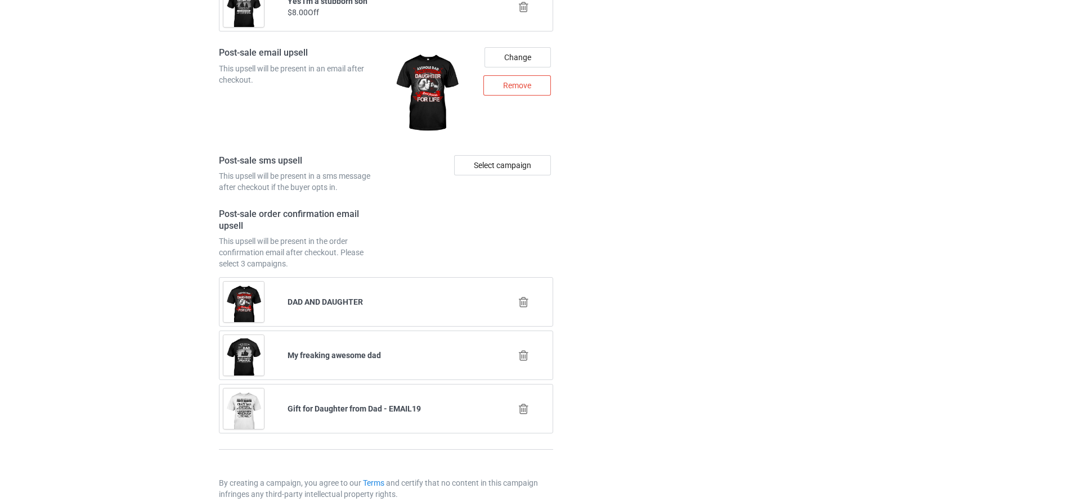
scroll to position [1584, 0]
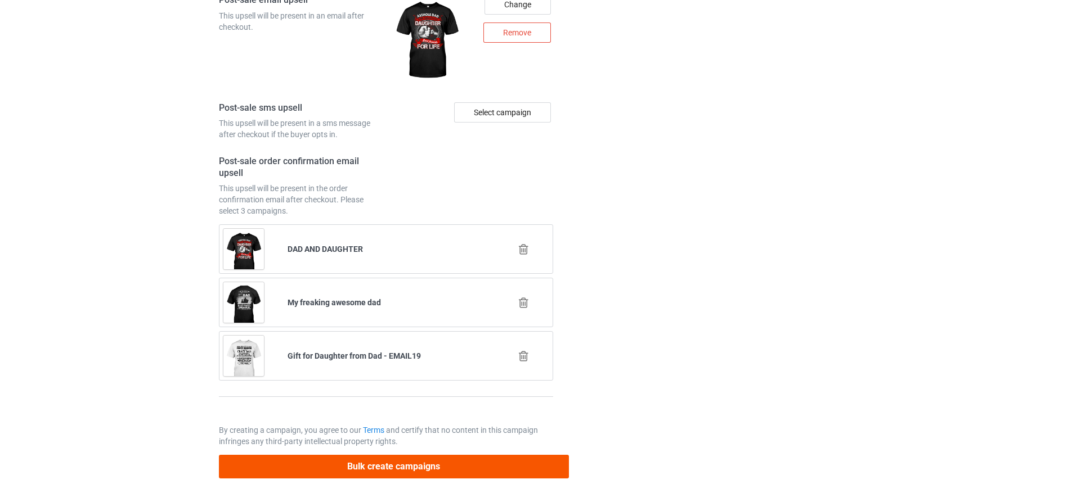
type input "/1115"
click at [456, 474] on button "Bulk create campaigns" at bounding box center [394, 466] width 350 height 23
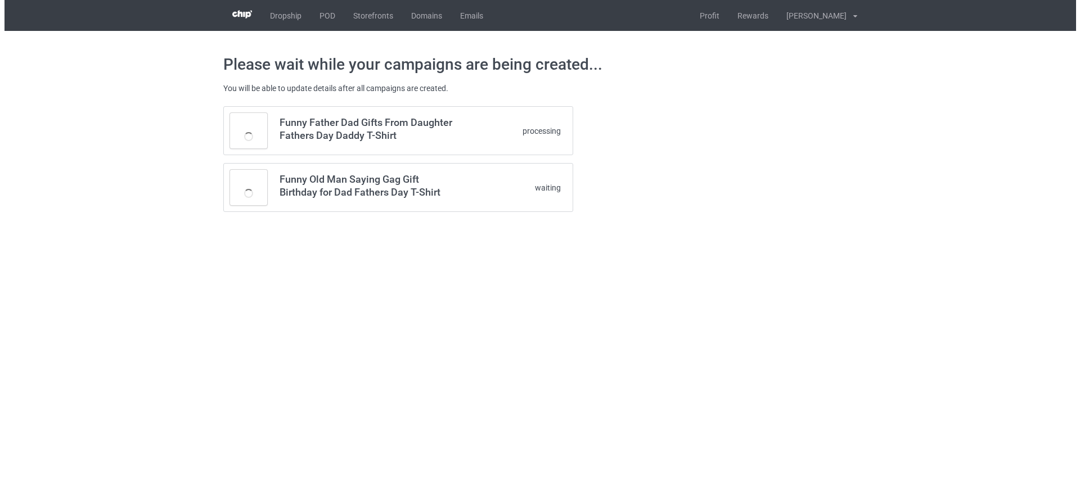
scroll to position [0, 0]
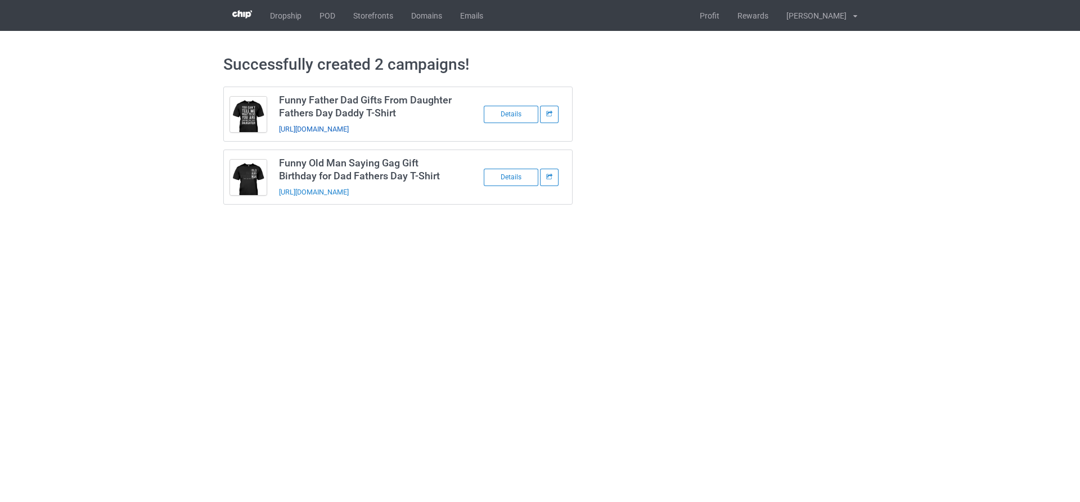
click at [345, 129] on link "https://www.ts-family.com/1114" at bounding box center [314, 129] width 70 height 8
click at [324, 194] on link "https://www.ts-family.com/1115" at bounding box center [314, 192] width 70 height 8
drag, startPoint x: 272, startPoint y: 92, endPoint x: 400, endPoint y: 113, distance: 129.3
click at [400, 113] on tbody "Funny Father Dad Gifts From Daughter Fathers Day Daddy T-Shirt https://www.ts-f…" at bounding box center [398, 114] width 349 height 54
copy tbody "Funny Father Dad Gifts From Daughter Fathers Day Daddy T-Shirt"
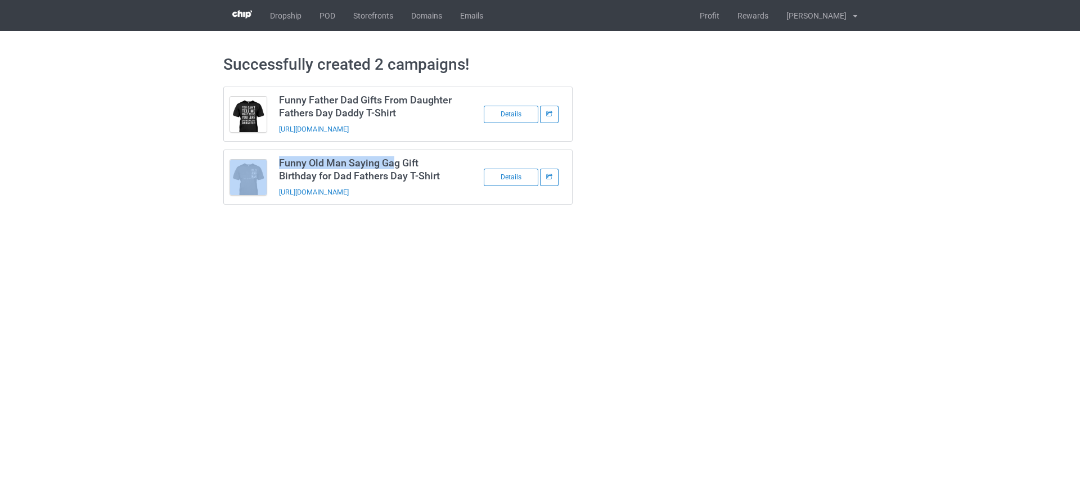
drag, startPoint x: 271, startPoint y: 163, endPoint x: 392, endPoint y: 168, distance: 121.1
click at [392, 168] on tbody "Funny Old Man Saying Gag Gift Birthday for Dad Fathers Day T-Shirt https://www.…" at bounding box center [398, 177] width 349 height 54
click at [468, 284] on body "Dropship POD Storefronts Domains Emails Profit Rewards Doan Thong Settings Tax …" at bounding box center [540, 251] width 1080 height 502
drag, startPoint x: 274, startPoint y: 158, endPoint x: 450, endPoint y: 172, distance: 176.1
click at [450, 172] on td "Funny Old Man Saying Gag Gift Birthday for Dad Fathers Day T-Shirt https://www.…" at bounding box center [368, 177] width 190 height 54
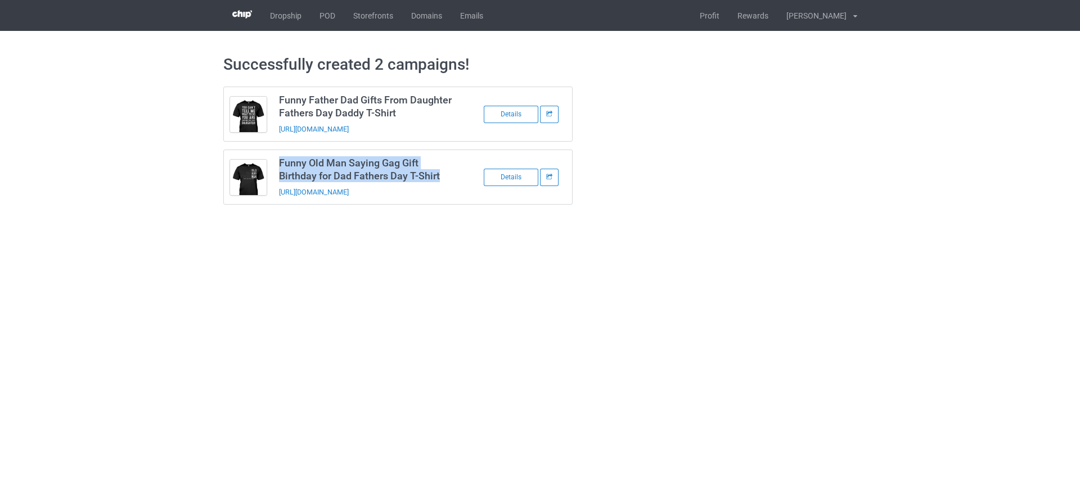
copy h3 "Funny Old Man Saying Gag Gift Birthday for Dad Fathers Day T-Shirt"
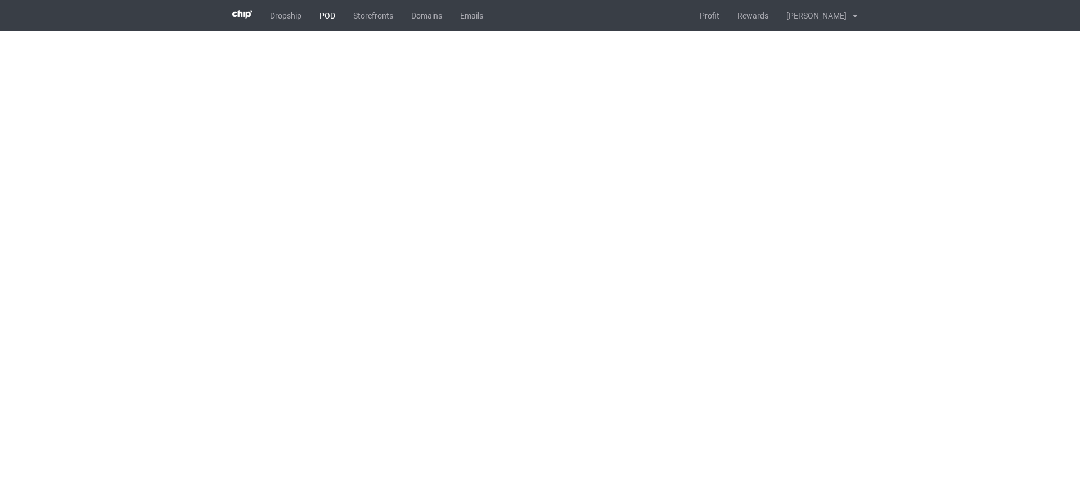
click at [336, 13] on link "POD" at bounding box center [328, 15] width 34 height 31
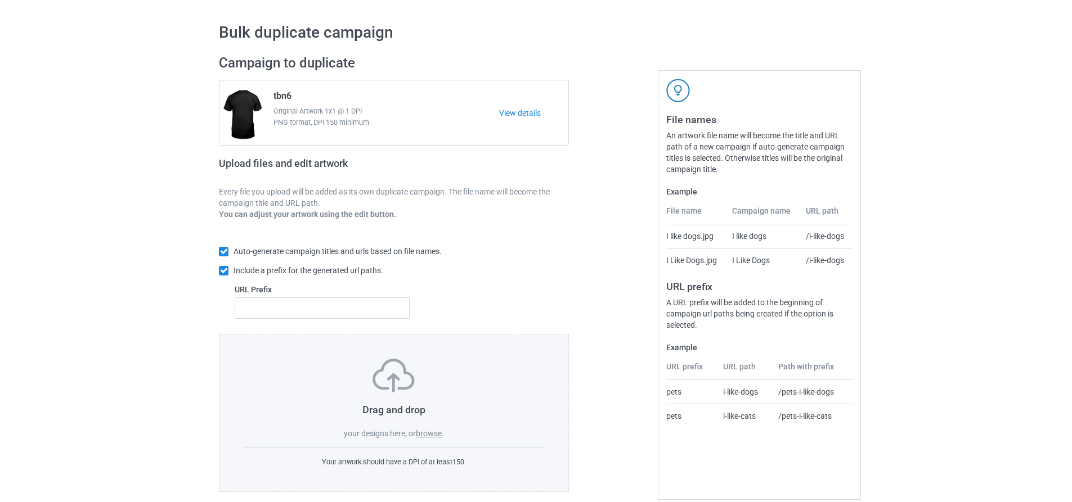
scroll to position [46, 0]
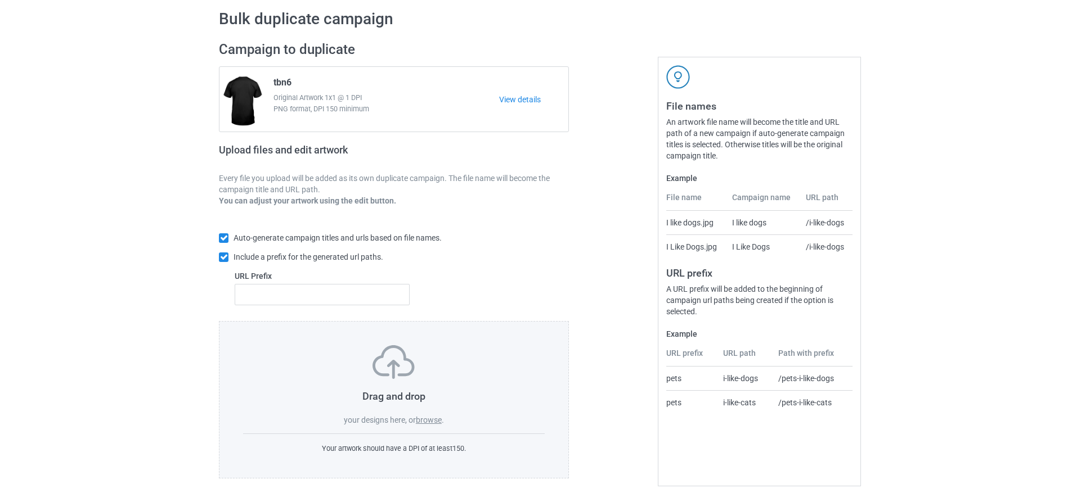
click at [431, 419] on label "browse" at bounding box center [429, 420] width 26 height 9
click at [0, 0] on input "browse" at bounding box center [0, 0] width 0 height 0
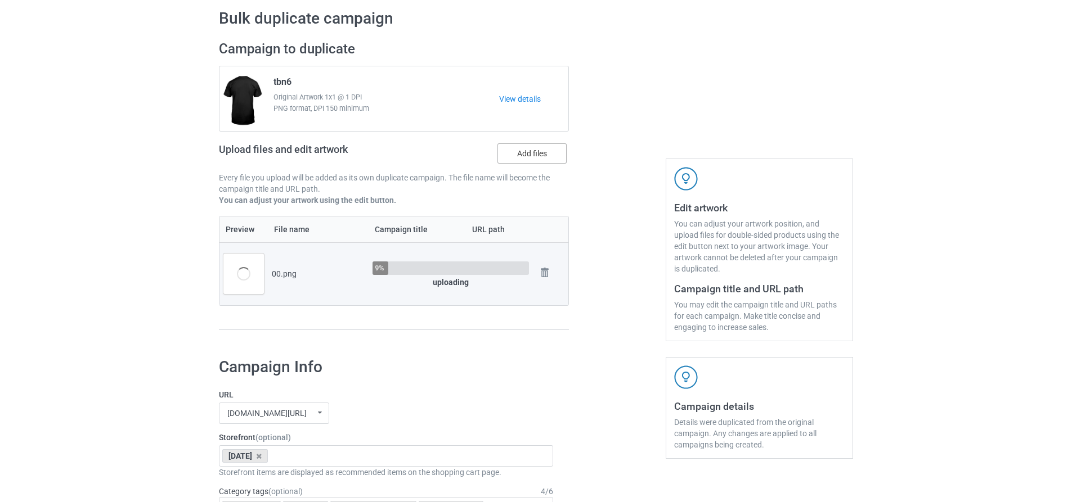
click at [520, 150] on label "Add files" at bounding box center [531, 153] width 69 height 20
click at [0, 0] on input "Add files" at bounding box center [0, 0] width 0 height 0
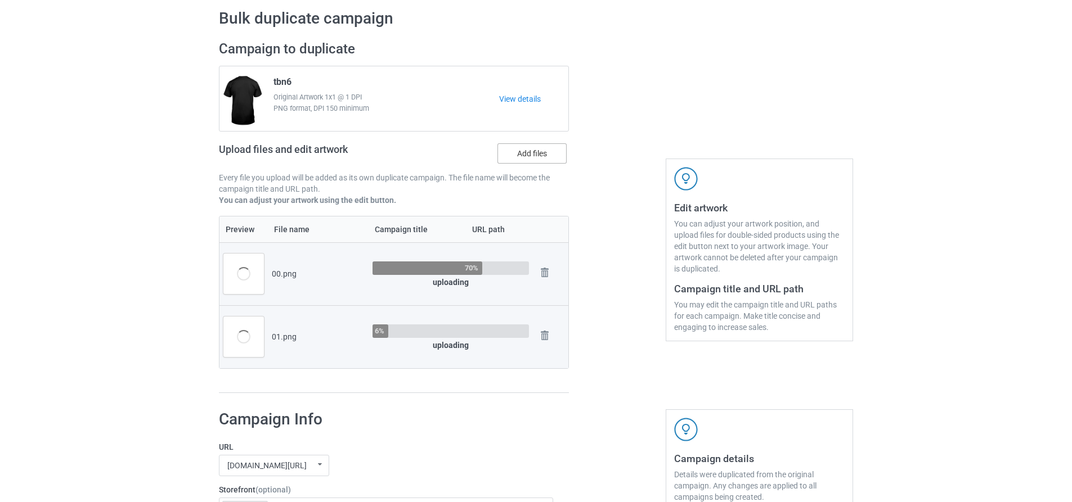
click at [537, 150] on label "Add files" at bounding box center [531, 153] width 69 height 20
click at [0, 0] on input "Add files" at bounding box center [0, 0] width 0 height 0
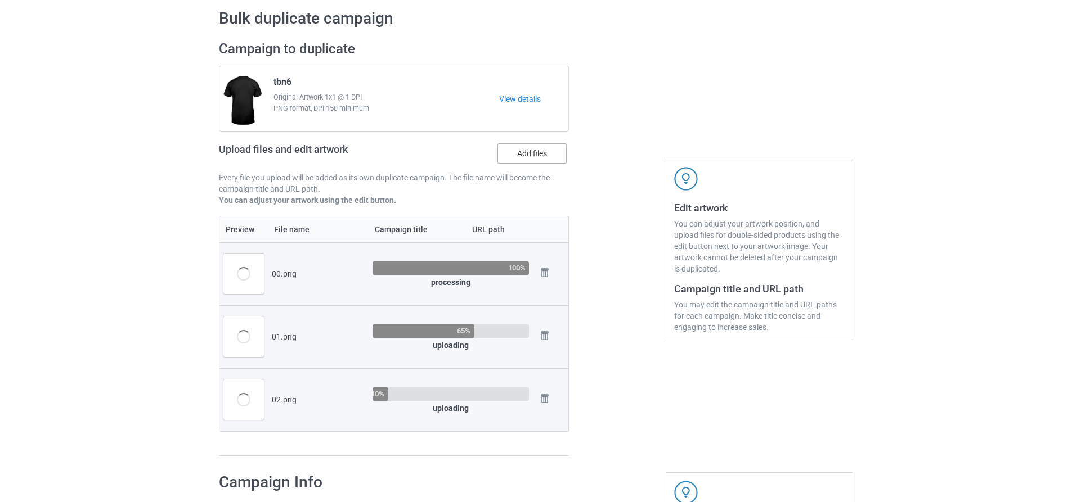
click at [541, 155] on label "Add files" at bounding box center [531, 153] width 69 height 20
click at [0, 0] on input "Add files" at bounding box center [0, 0] width 0 height 0
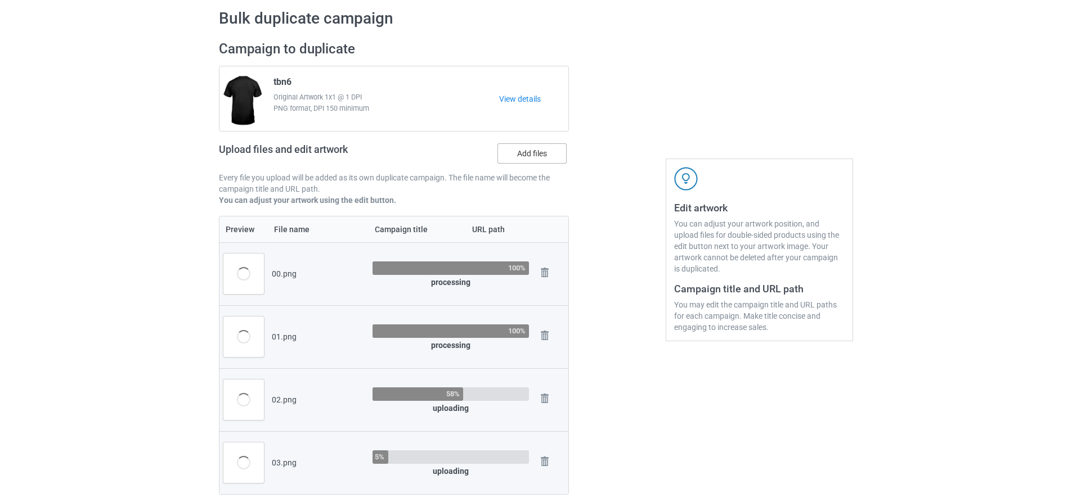
click at [550, 152] on label "Add files" at bounding box center [531, 153] width 69 height 20
click at [0, 0] on input "Add files" at bounding box center [0, 0] width 0 height 0
click at [552, 156] on label "Add files" at bounding box center [531, 153] width 69 height 20
click at [0, 0] on input "Add files" at bounding box center [0, 0] width 0 height 0
click at [514, 157] on label "Add files" at bounding box center [531, 153] width 69 height 20
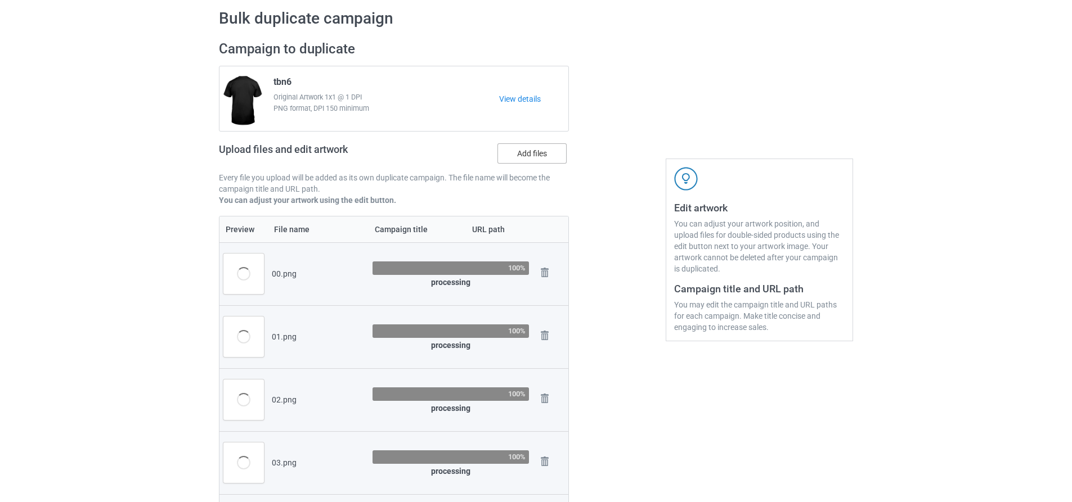
click at [0, 0] on input "Add files" at bounding box center [0, 0] width 0 height 0
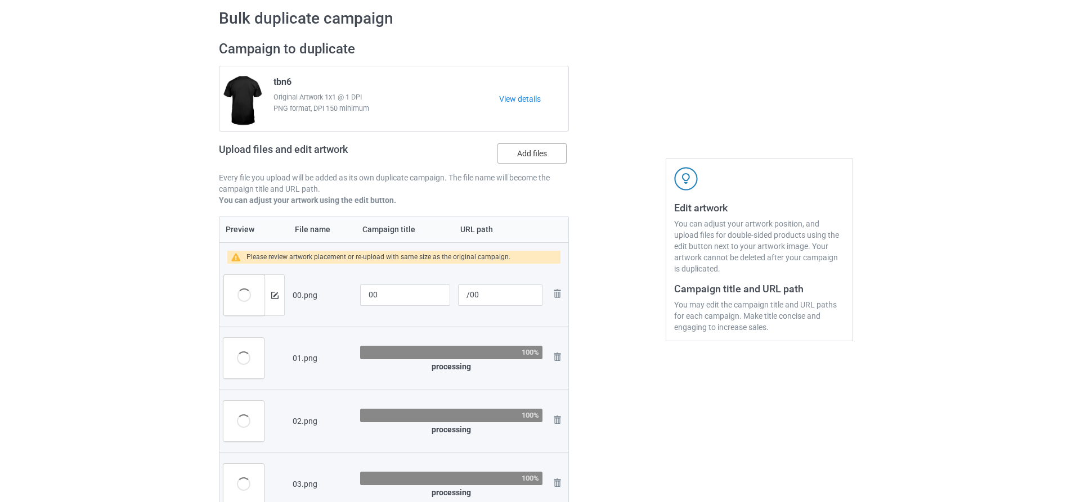
click at [557, 153] on label "Add files" at bounding box center [531, 153] width 69 height 20
click at [0, 0] on input "Add files" at bounding box center [0, 0] width 0 height 0
click at [523, 153] on label "Add files" at bounding box center [531, 153] width 69 height 20
click at [0, 0] on input "Add files" at bounding box center [0, 0] width 0 height 0
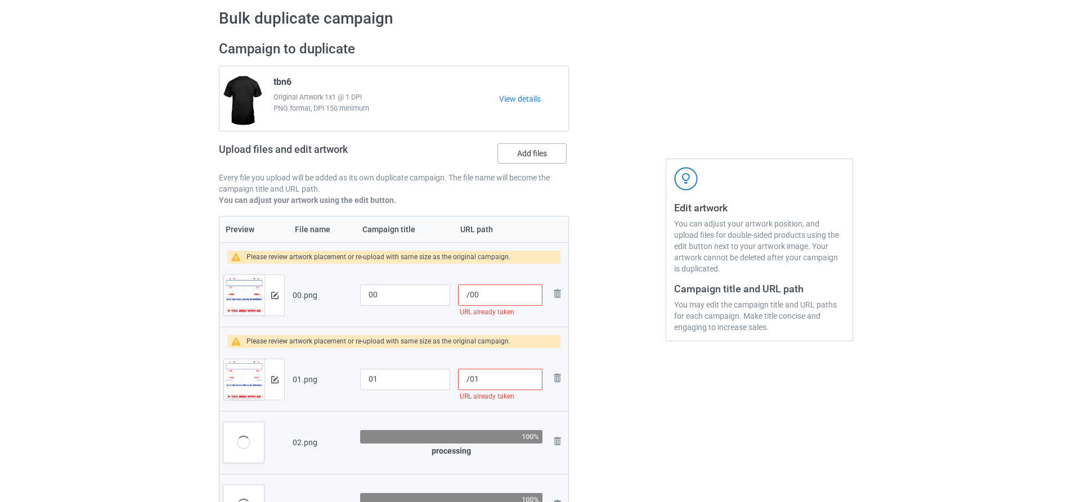
click at [549, 154] on label "Add files" at bounding box center [531, 153] width 69 height 20
click at [0, 0] on input "Add files" at bounding box center [0, 0] width 0 height 0
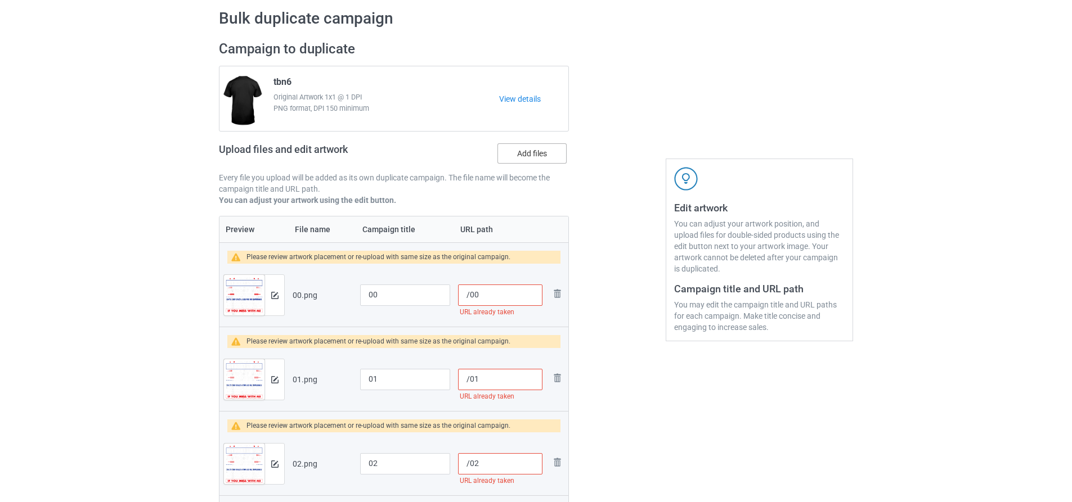
click at [549, 155] on label "Add files" at bounding box center [531, 153] width 69 height 20
click at [0, 0] on input "Add files" at bounding box center [0, 0] width 0 height 0
click at [542, 144] on label "Add files" at bounding box center [531, 153] width 69 height 20
click at [0, 0] on input "Add files" at bounding box center [0, 0] width 0 height 0
click at [513, 150] on label "Add files" at bounding box center [531, 153] width 69 height 20
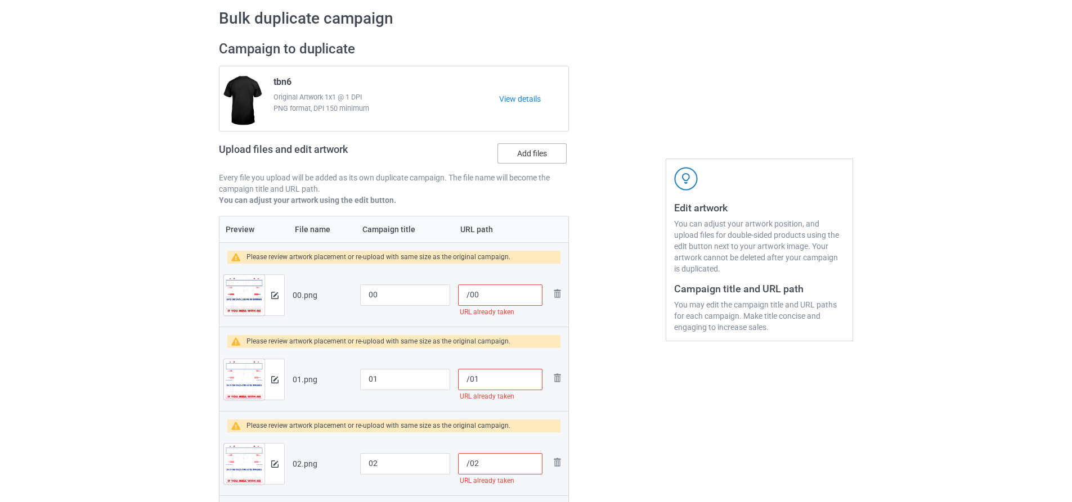
click at [0, 0] on input "Add files" at bounding box center [0, 0] width 0 height 0
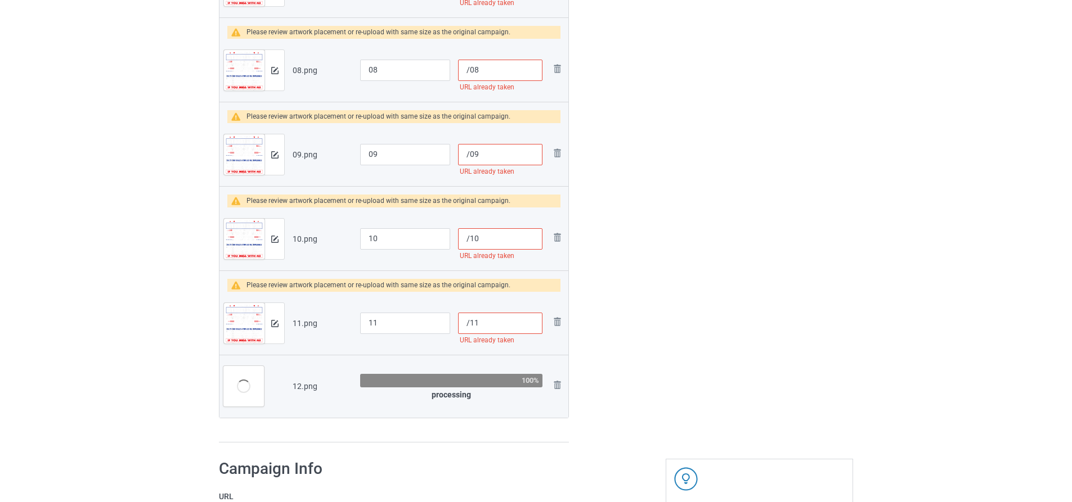
scroll to position [968, 0]
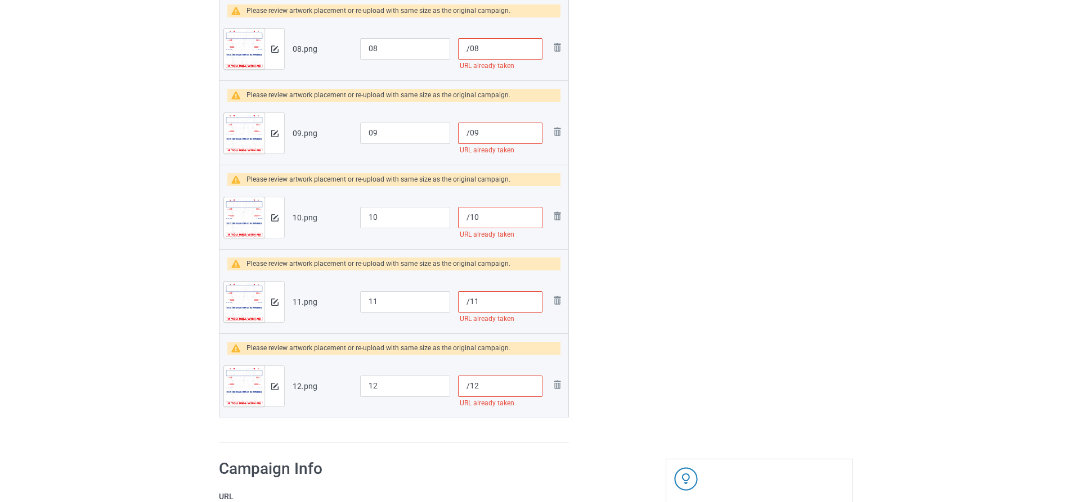
click at [470, 387] on input "/12" at bounding box center [500, 386] width 84 height 21
type input "/sb12"
click at [469, 303] on input "/11" at bounding box center [500, 301] width 84 height 21
type input "/sb11"
click at [468, 215] on input "/10" at bounding box center [500, 217] width 84 height 21
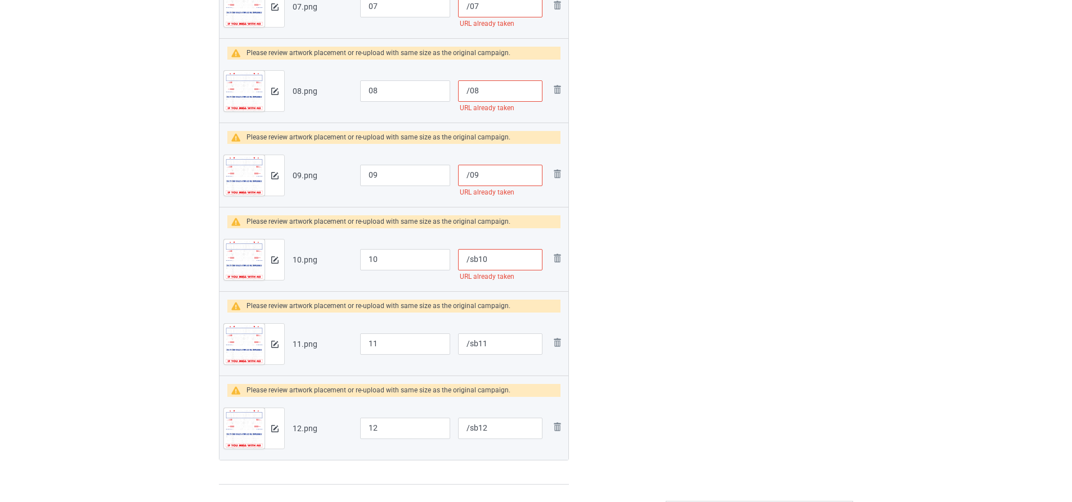
scroll to position [855, 0]
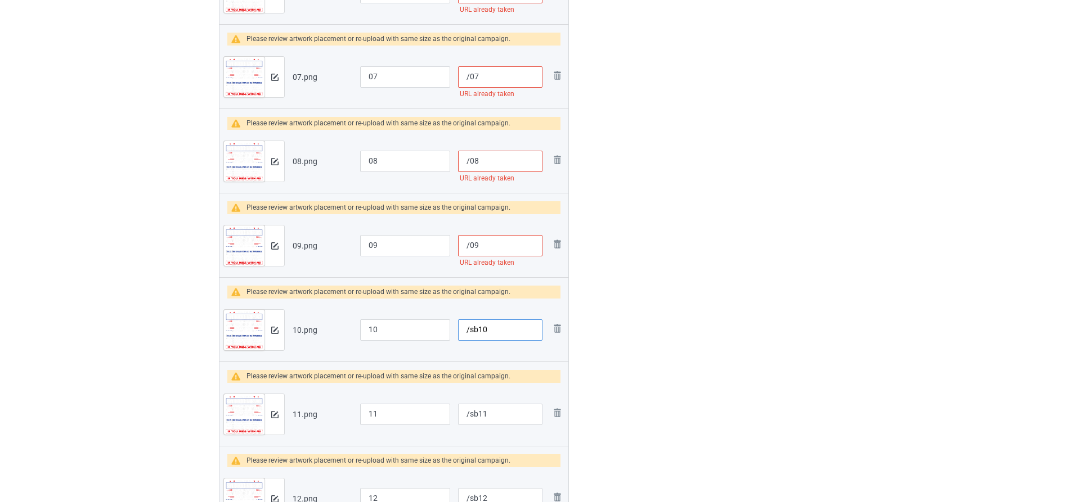
type input "/sb10"
click at [469, 248] on input "/09" at bounding box center [500, 245] width 84 height 21
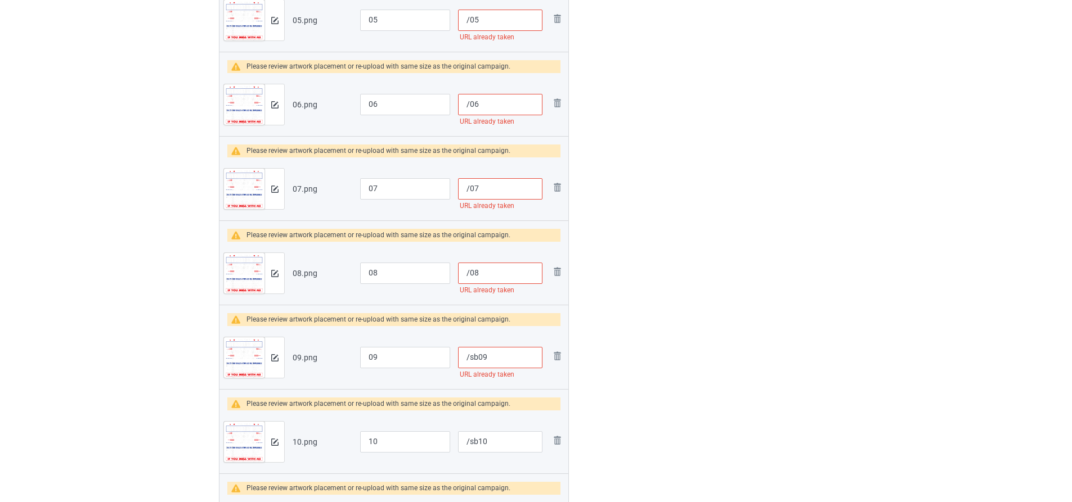
scroll to position [743, 0]
type input "/sb09"
click at [472, 272] on input "/08" at bounding box center [500, 273] width 84 height 21
click at [469, 272] on input "/08" at bounding box center [500, 273] width 84 height 21
type input "/sb08"
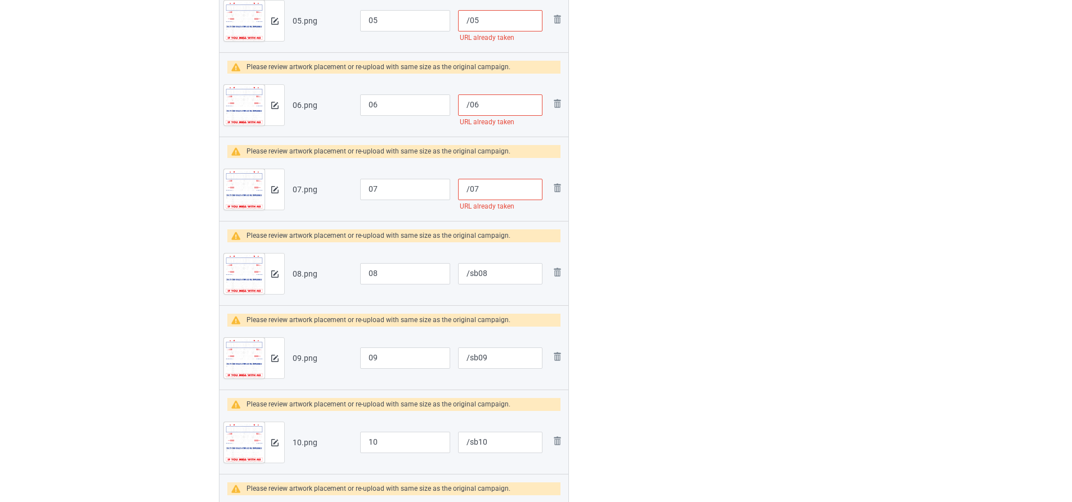
click at [468, 189] on input "/07" at bounding box center [500, 189] width 84 height 21
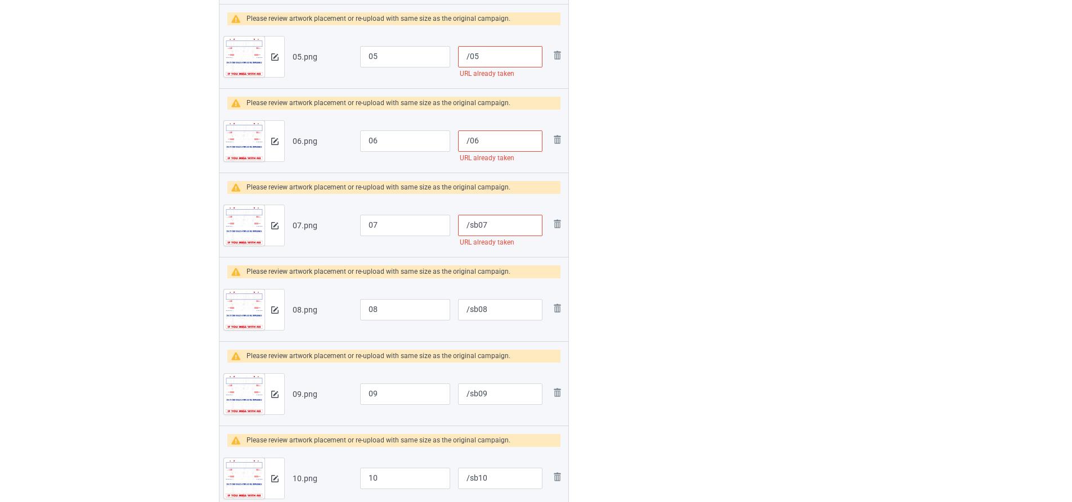
scroll to position [686, 0]
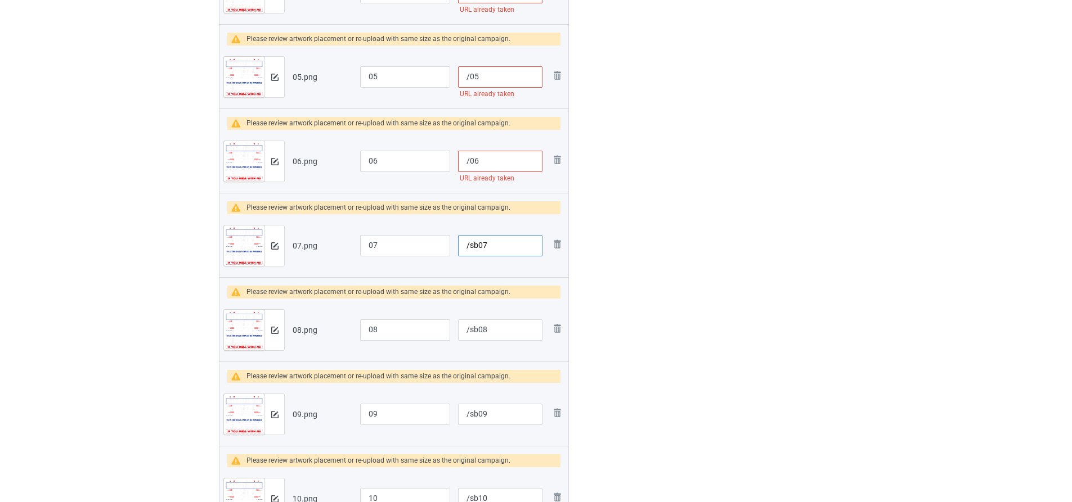
type input "/sb07"
click at [471, 164] on input "/06" at bounding box center [500, 161] width 84 height 21
type input "/sb06"
click at [469, 77] on input "/05" at bounding box center [500, 76] width 84 height 21
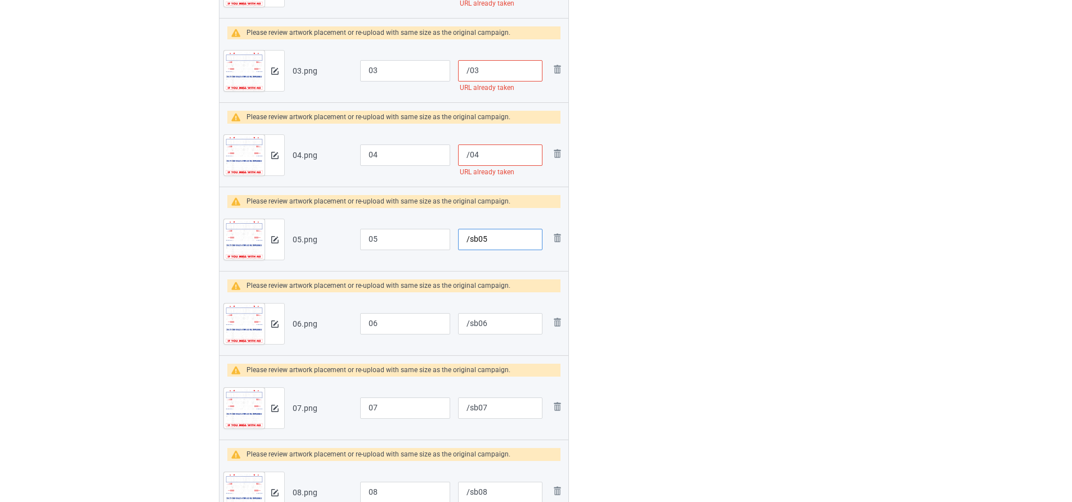
scroll to position [518, 0]
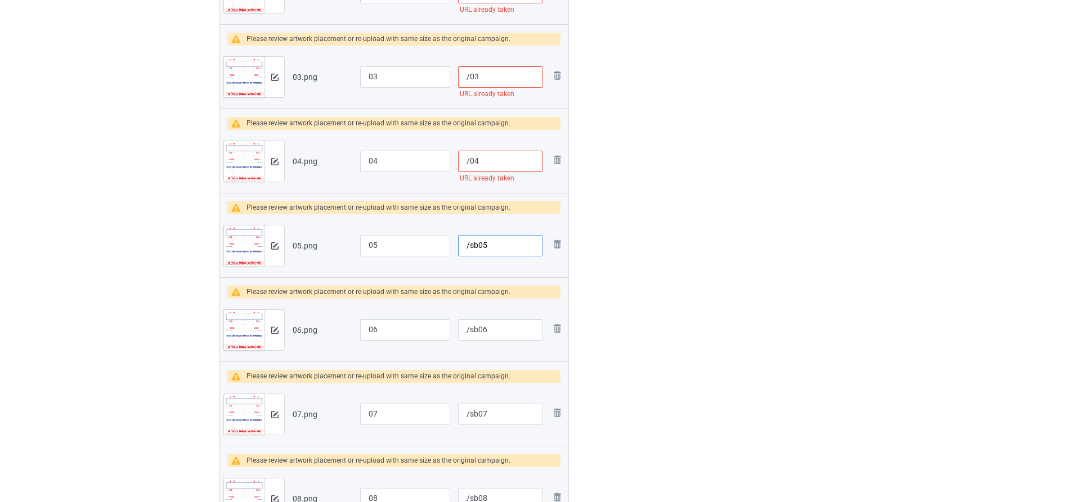
type input "/sb05"
click at [468, 161] on input "/04" at bounding box center [500, 161] width 84 height 21
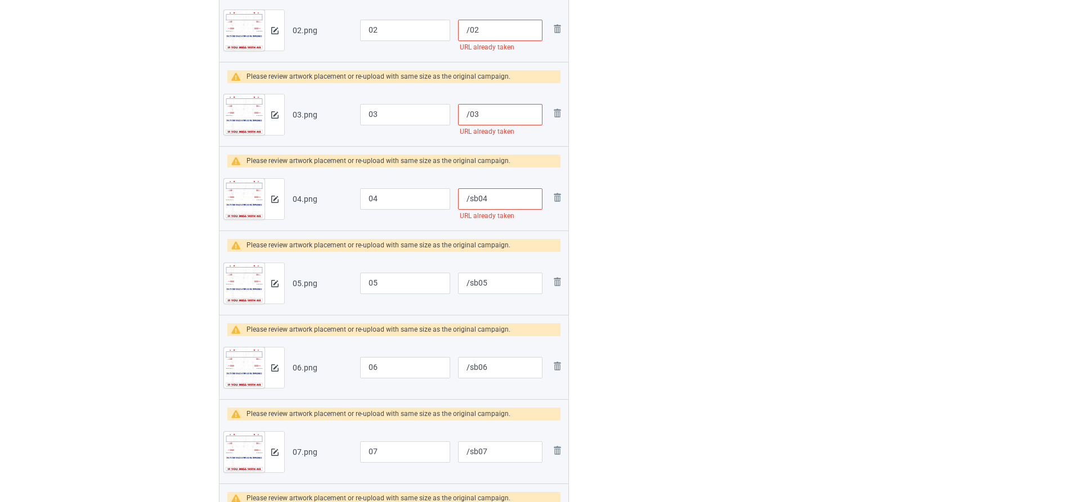
scroll to position [461, 0]
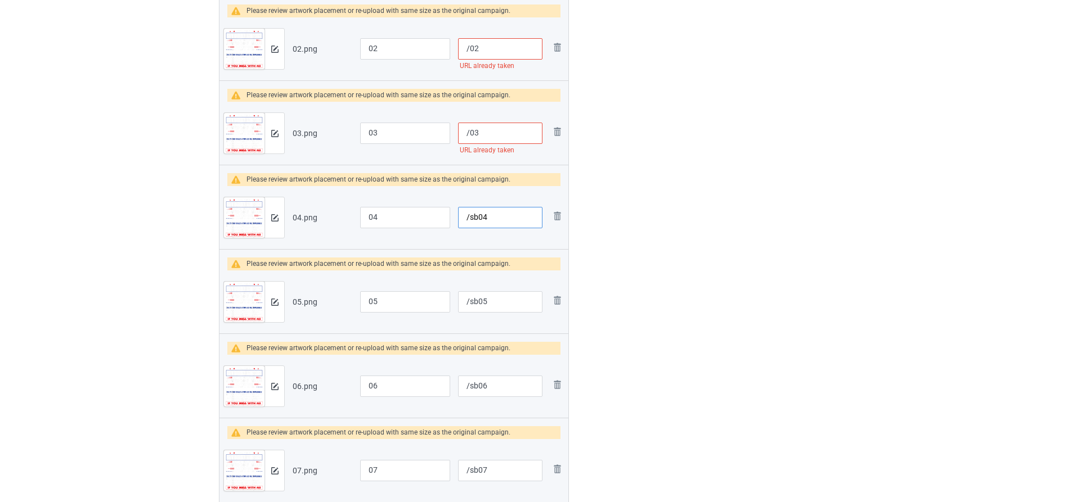
type input "/sb04"
click at [469, 133] on input "/03" at bounding box center [500, 133] width 84 height 21
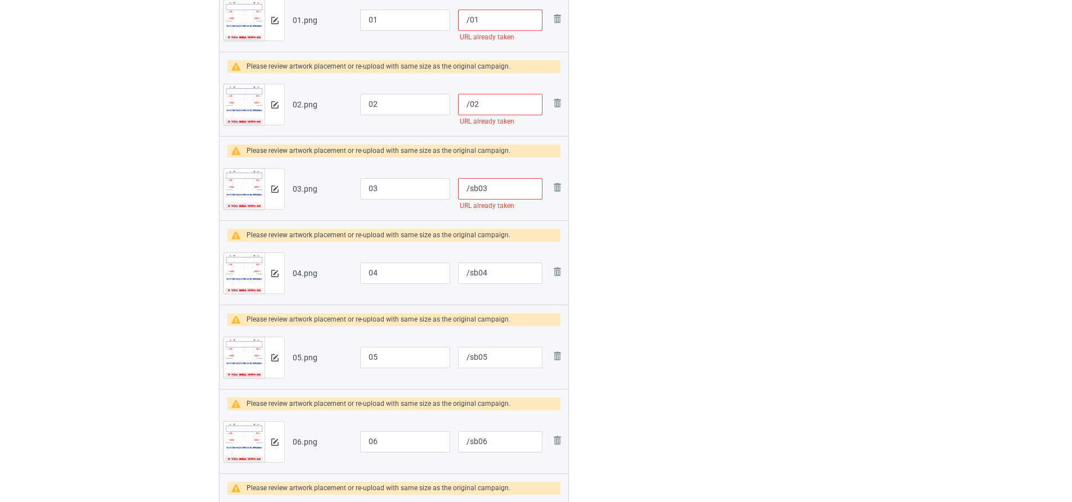
scroll to position [405, 0]
type input "/sb03"
click at [465, 110] on input "/02" at bounding box center [500, 105] width 84 height 21
click at [469, 108] on input "/02" at bounding box center [500, 105] width 84 height 21
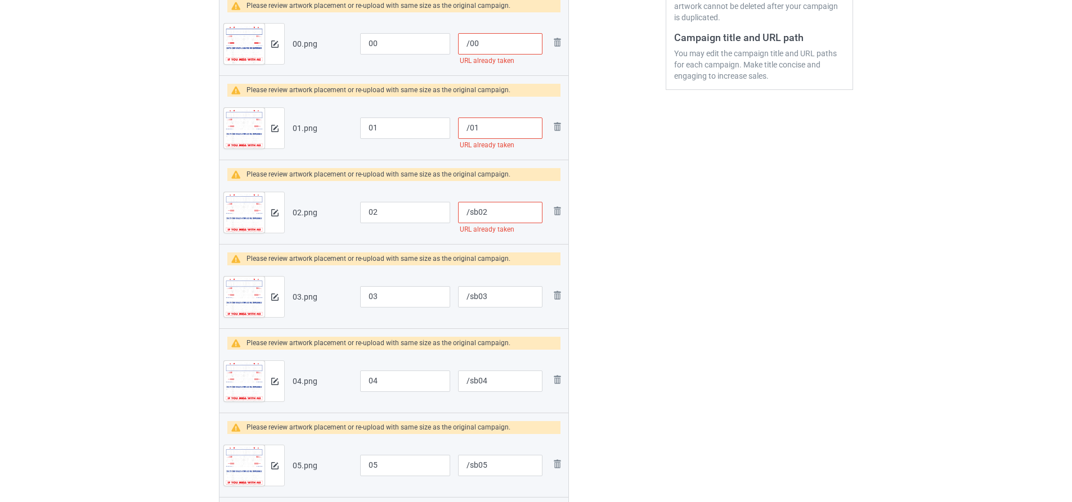
scroll to position [293, 0]
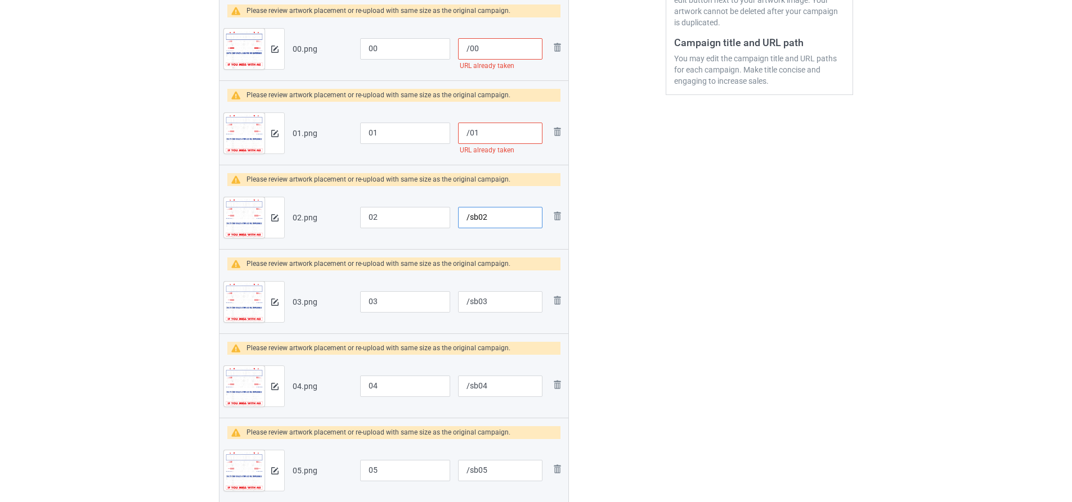
type input "/sb02"
click at [470, 131] on input "/01" at bounding box center [500, 133] width 84 height 21
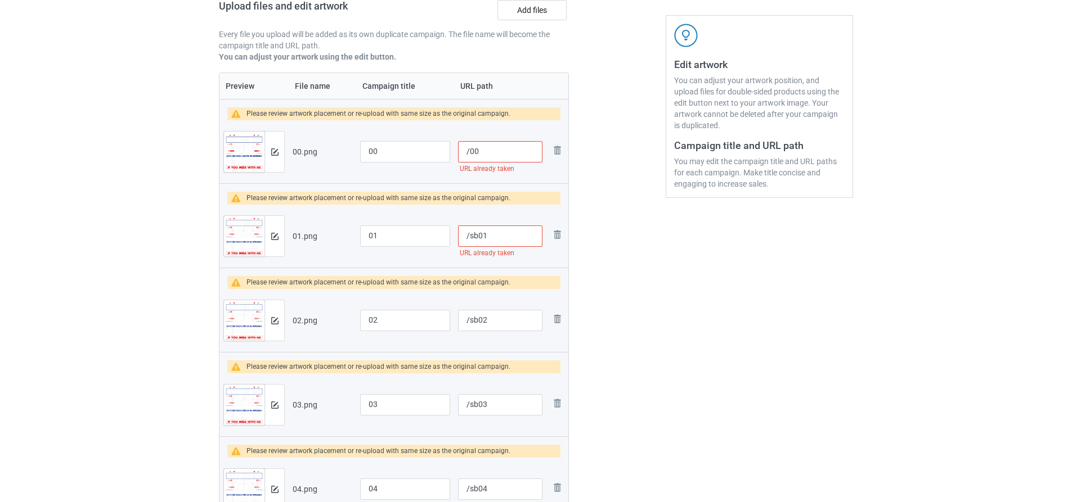
scroll to position [180, 0]
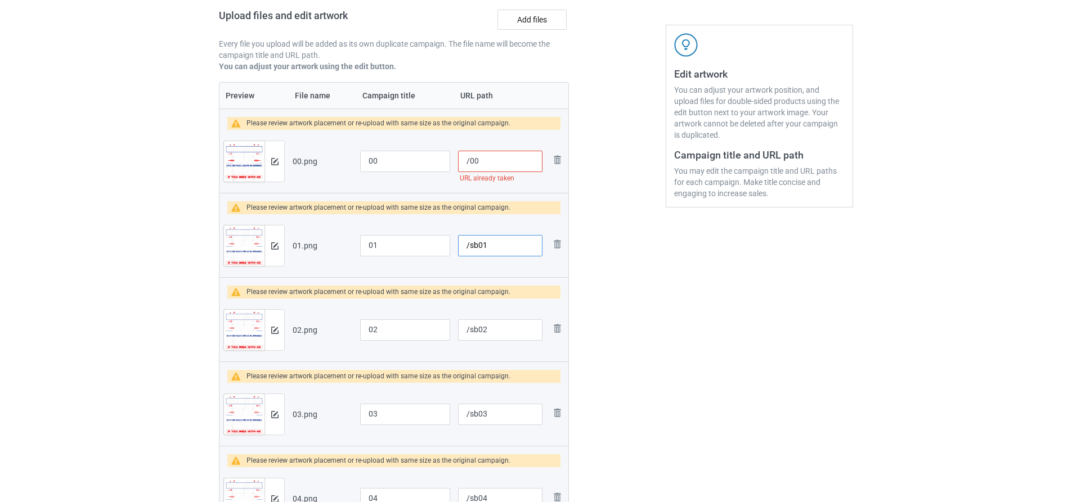
type input "/sb01"
click at [469, 162] on input "/00" at bounding box center [500, 161] width 84 height 21
type input "/sb00"
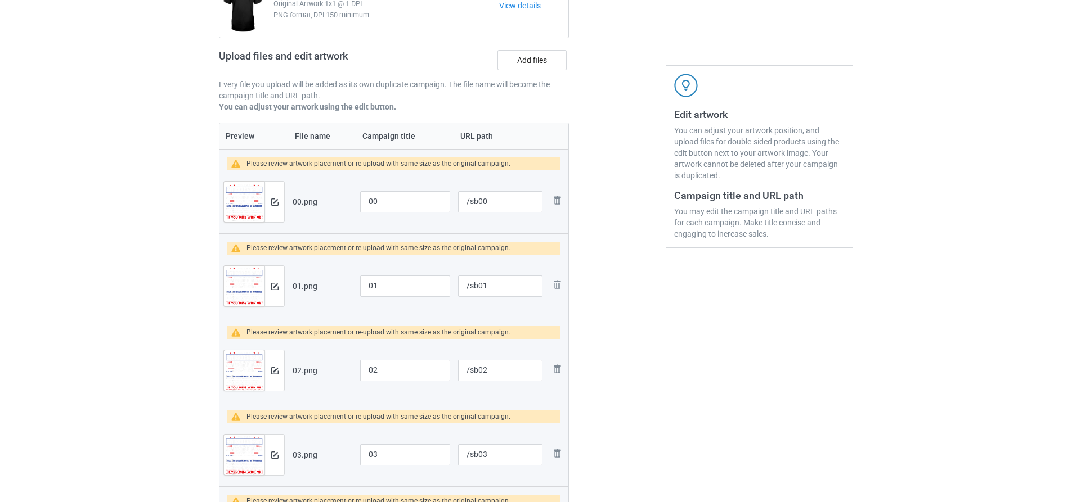
scroll to position [0, 0]
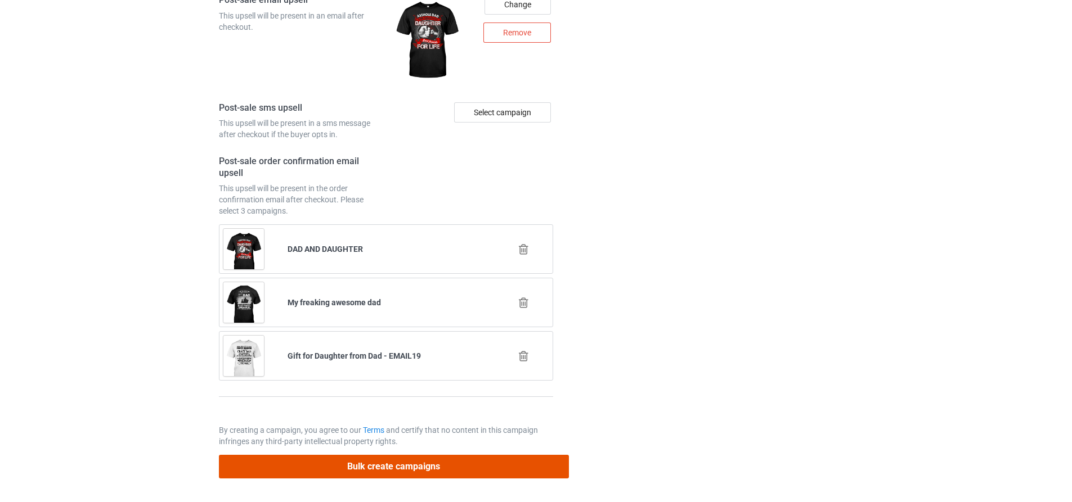
click at [446, 466] on button "Bulk create campaigns" at bounding box center [394, 466] width 350 height 23
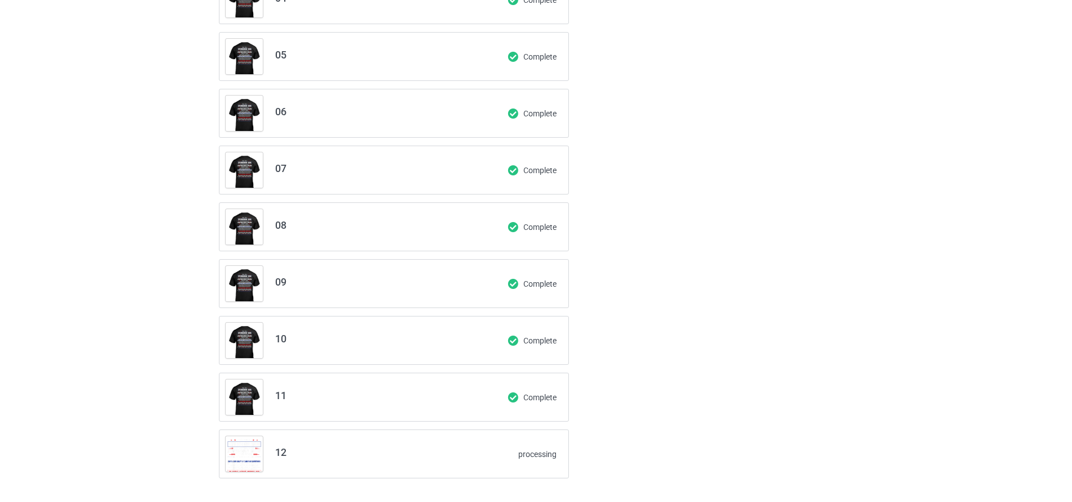
scroll to position [339, 0]
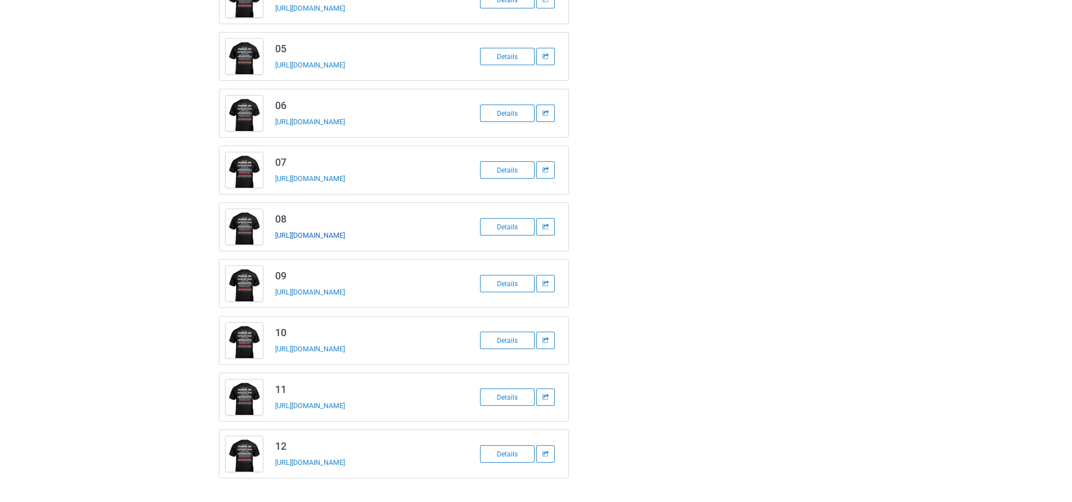
click at [301, 235] on link "[URL][DOMAIN_NAME]" at bounding box center [310, 235] width 70 height 8
click at [308, 68] on link "[URL][DOMAIN_NAME]" at bounding box center [310, 65] width 70 height 8
click at [295, 405] on link "[URL][DOMAIN_NAME]" at bounding box center [310, 406] width 70 height 8
